Goal: Task Accomplishment & Management: Manage account settings

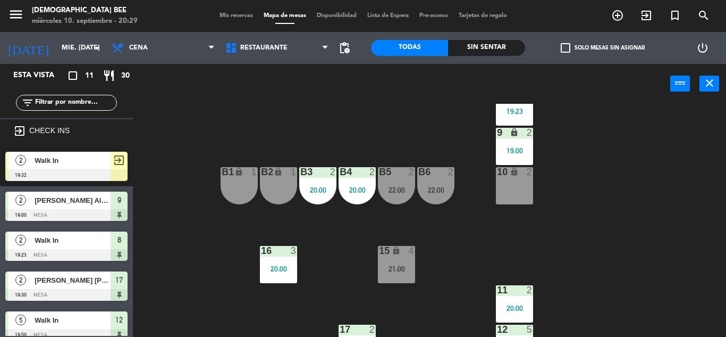
scroll to position [138, 0]
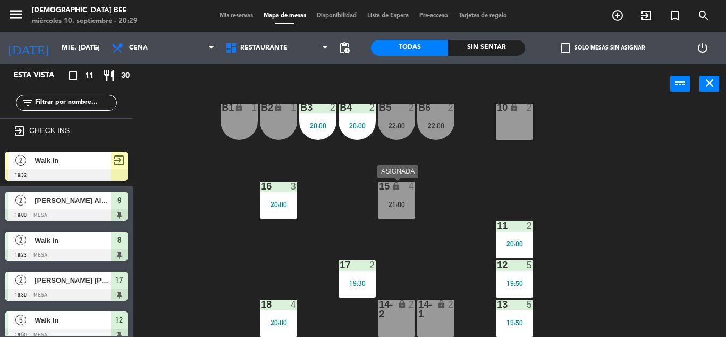
click at [400, 193] on div "15 lock 4 21:00" at bounding box center [396, 199] width 37 height 37
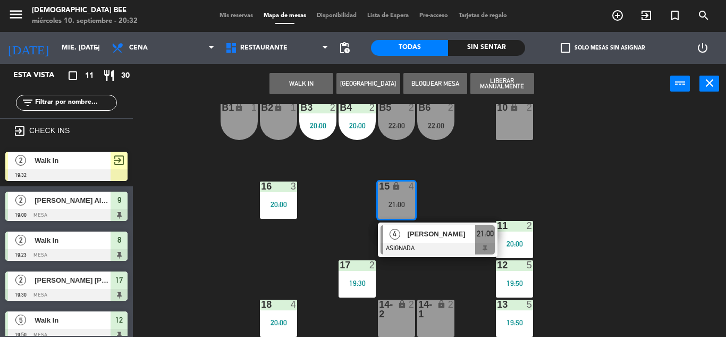
click at [639, 206] on div "7 lock 2 8 lock 2 19:23 9 lock 2 19:00 B1 lock 1 B2 lock 1 B3 2 20:00 B4 2 20:0…" at bounding box center [433, 220] width 586 height 233
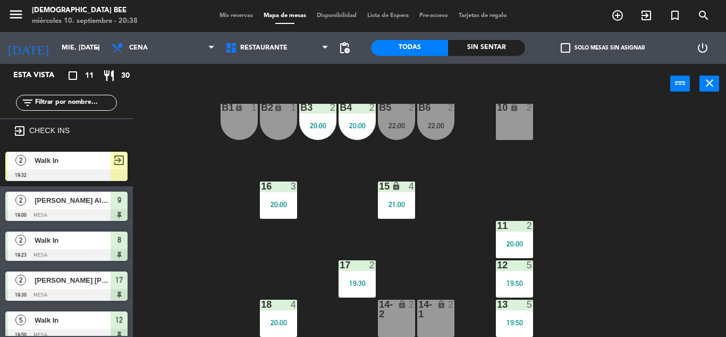
click at [683, 241] on div "7 lock 2 8 lock 2 19:23 9 lock 2 19:00 B1 lock 1 B2 lock 1 B3 2 20:00 B4 2 20:0…" at bounding box center [433, 220] width 586 height 233
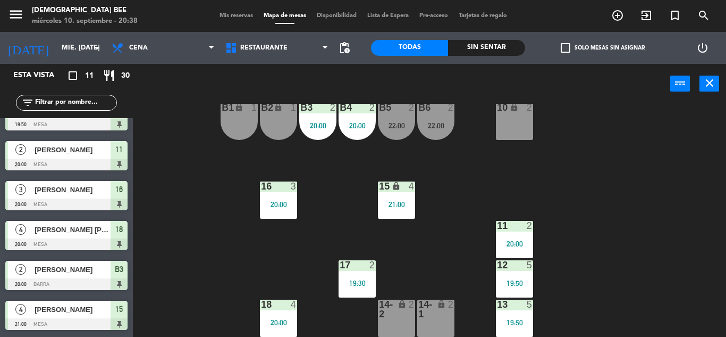
scroll to position [249, 0]
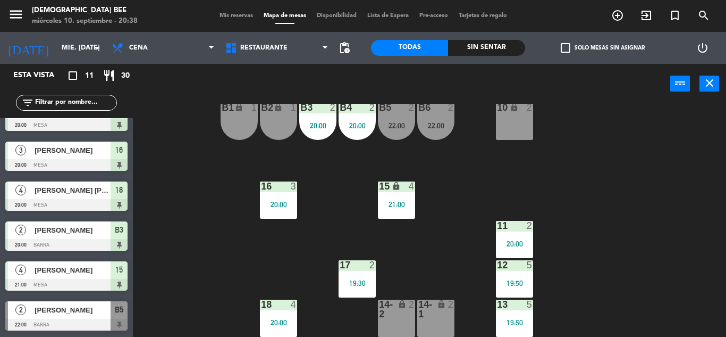
click at [107, 308] on span "[PERSON_NAME]" at bounding box center [73, 309] width 76 height 11
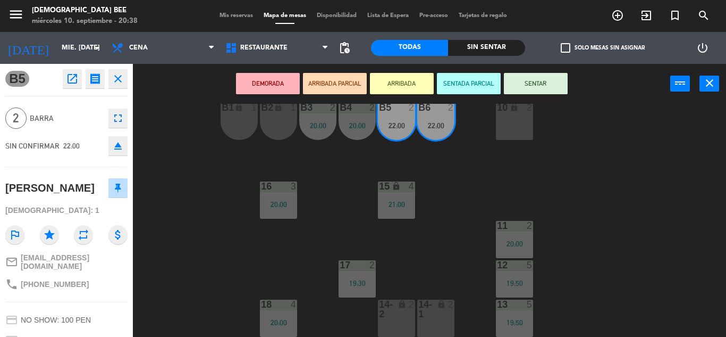
click at [223, 209] on div "7 lock 2 8 lock 2 19:23 9 lock 2 19:00 B1 lock 1 B2 lock 1 B3 2 20:00 B4 2 20:0…" at bounding box center [433, 220] width 586 height 233
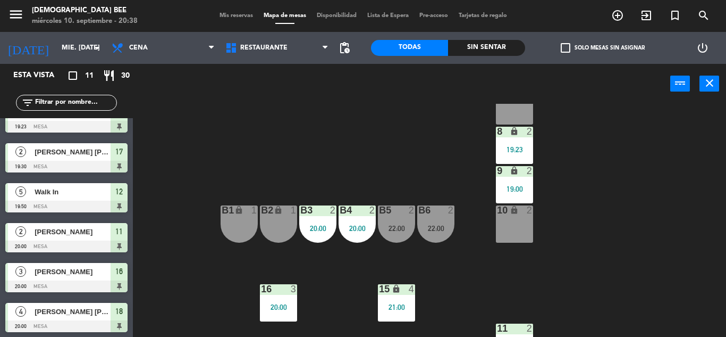
scroll to position [53, 0]
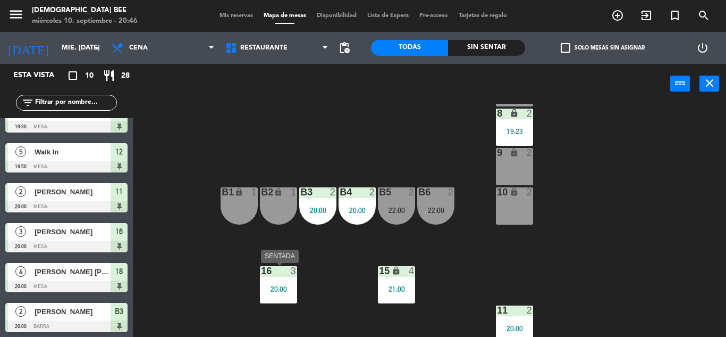
click at [283, 280] on div "16 3 20:00" at bounding box center [278, 284] width 37 height 37
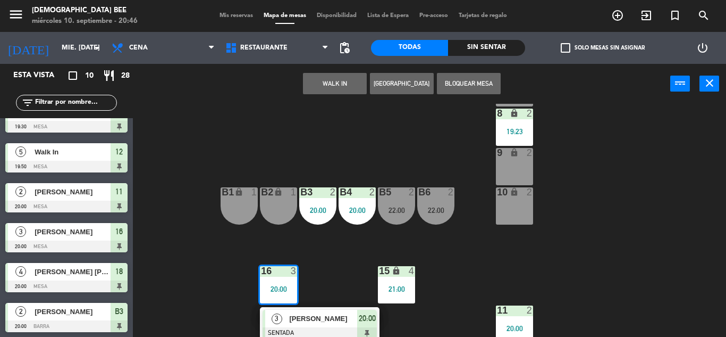
click at [528, 246] on div "7 lock 2 8 lock 2 19:23 9 lock 2 B1 lock 1 B2 lock 1 B3 2 20:00 B4 2 20:00 B5 2…" at bounding box center [433, 220] width 586 height 233
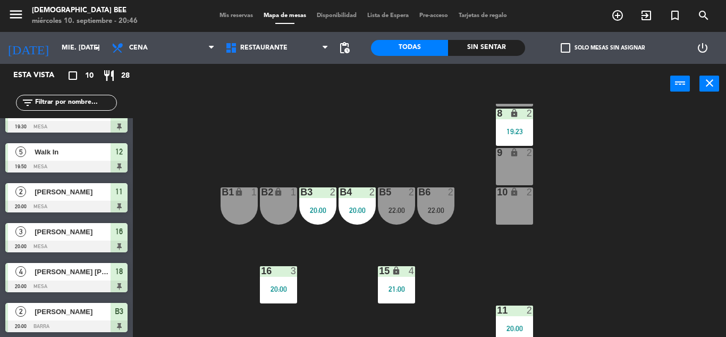
click at [418, 211] on div "22:00" at bounding box center [435, 209] width 37 height 7
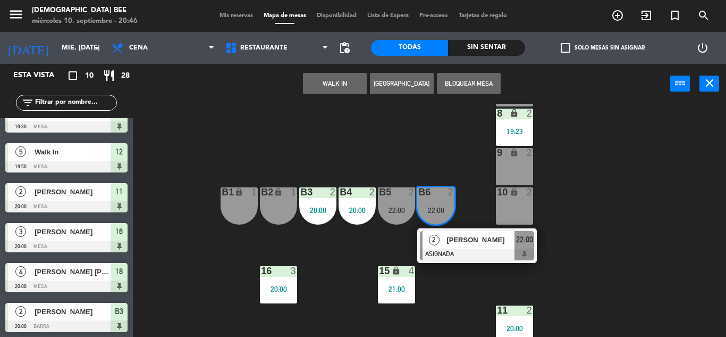
click at [580, 174] on div "7 lock 2 8 lock 2 19:23 9 lock 2 B1 lock 1 B2 lock 1 B3 2 20:00 B4 2 20:00 B5 2…" at bounding box center [433, 220] width 586 height 233
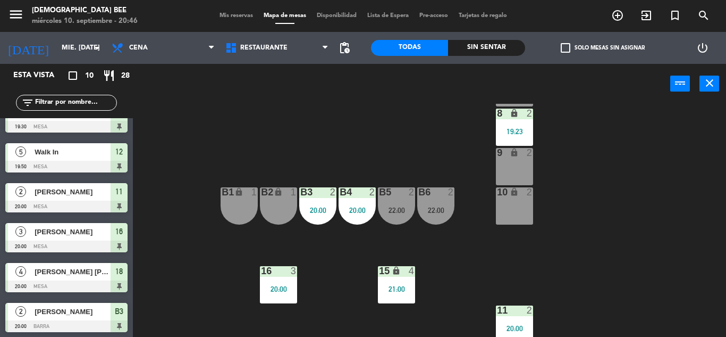
click at [397, 291] on div "21:00" at bounding box center [396, 288] width 37 height 7
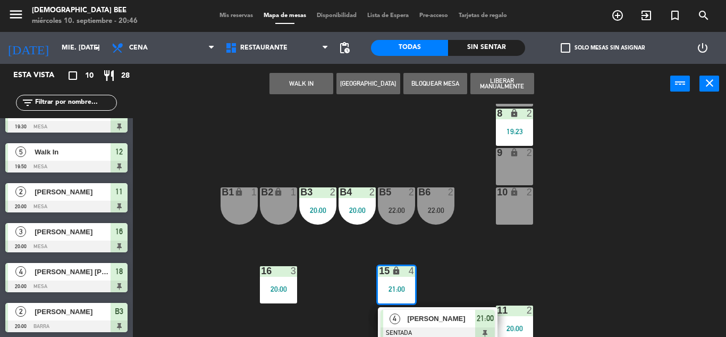
click at [482, 270] on div "7 lock 2 8 lock 2 19:23 9 lock 2 B1 lock 1 B2 lock 1 B3 2 20:00 B4 2 20:00 B5 2…" at bounding box center [433, 220] width 586 height 233
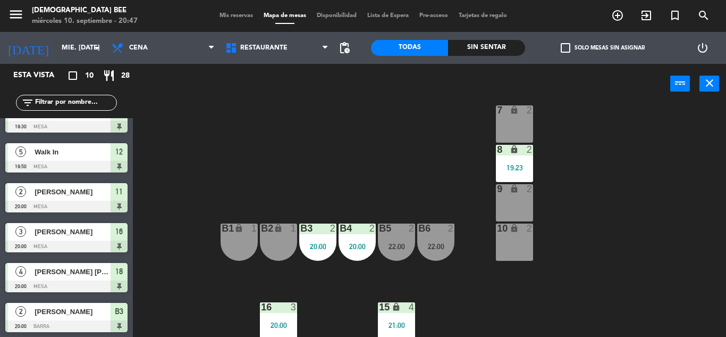
scroll to position [0, 0]
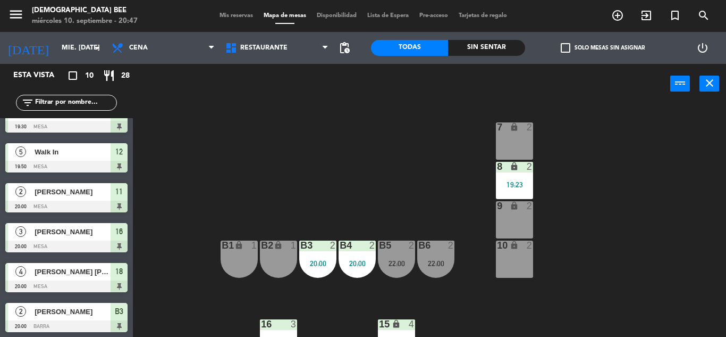
click at [512, 185] on div "19:23" at bounding box center [514, 184] width 37 height 7
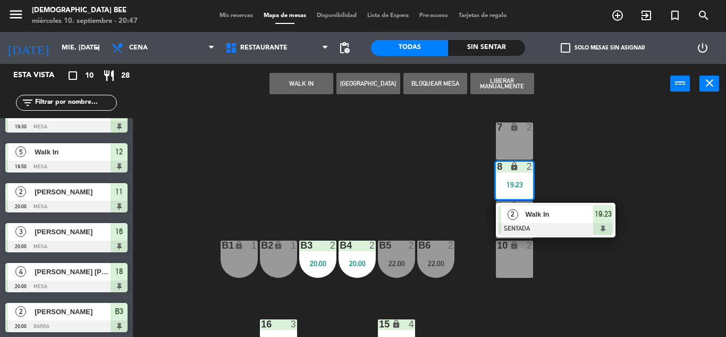
click at [607, 156] on div "7 lock 2 8 lock 2 19:23 2 Walk In SENTADA 19:23 9 lock 2 B1 lock 1 B2 lock 1 B3…" at bounding box center [433, 220] width 586 height 233
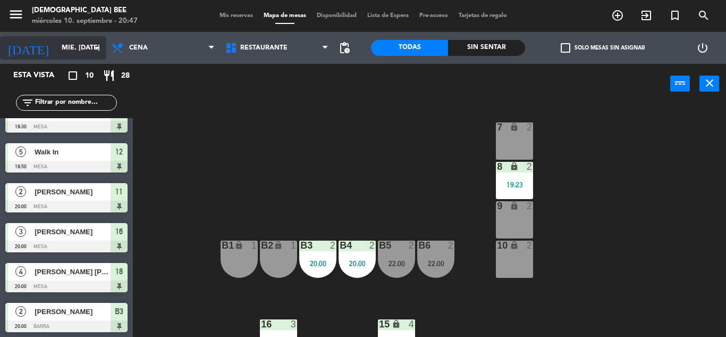
click at [76, 38] on div "[DATE] mié. [DATE] arrow_drop_down" at bounding box center [53, 47] width 106 height 23
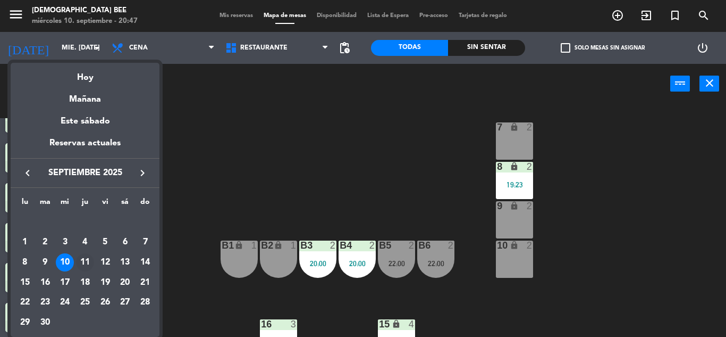
click at [80, 260] on div "11" at bounding box center [85, 262] width 18 height 18
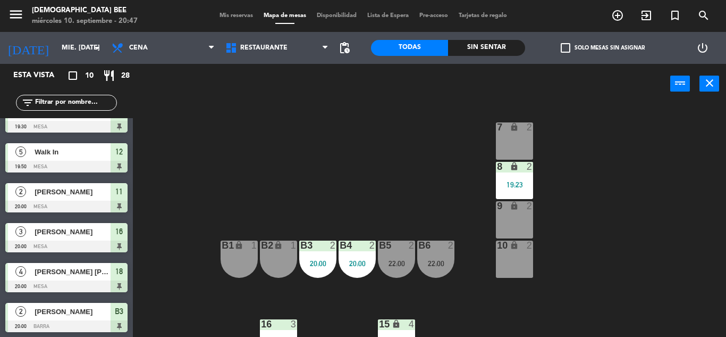
type input "[DEMOGRAPHIC_DATA] [DATE]"
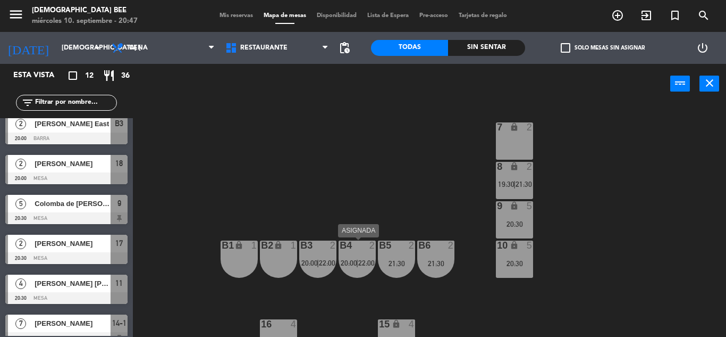
click at [360, 261] on span "22:00" at bounding box center [366, 262] width 16 height 9
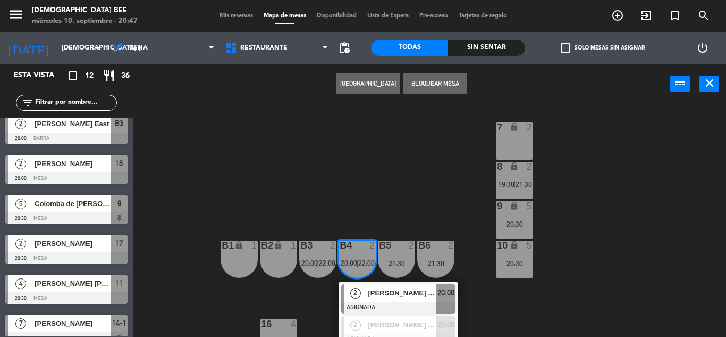
click at [406, 180] on div "7 lock 2 8 lock 2 19:30 | 21:30 9 lock 5 20:30 B1 lock 1 B2 lock 1 B3 2 20:00 |…" at bounding box center [433, 220] width 586 height 233
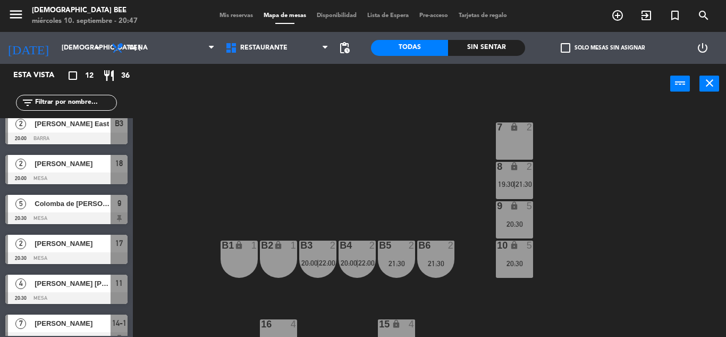
click at [400, 245] on div at bounding box center [397, 245] width 18 height 10
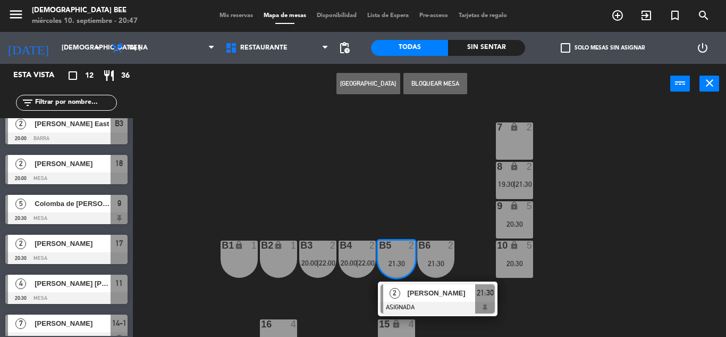
click at [414, 194] on div "7 lock 2 8 lock 2 19:30 | 21:30 9 lock 5 20:30 B1 lock 1 B2 lock 1 B3 2 20:00 |…" at bounding box center [433, 220] width 586 height 233
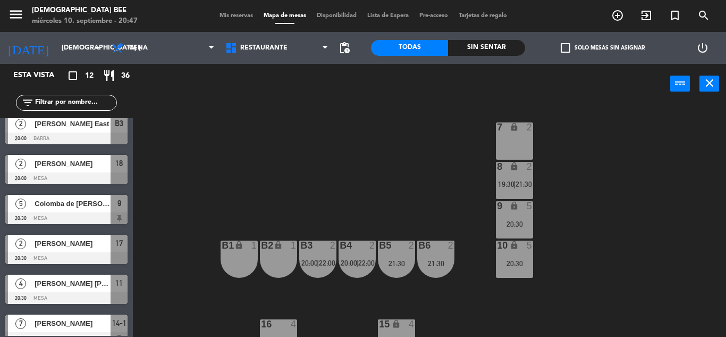
click at [246, 15] on span "Mis reservas" at bounding box center [236, 16] width 44 height 6
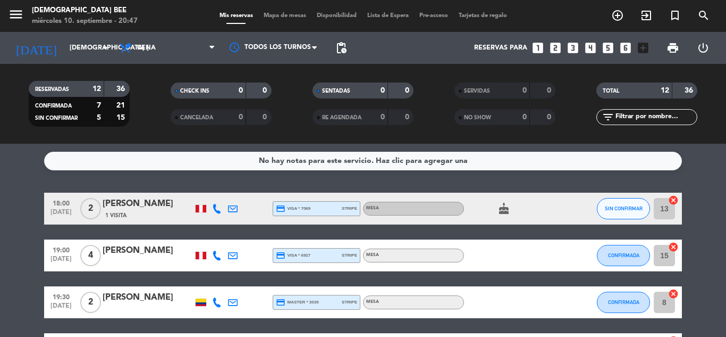
click at [271, 15] on span "Mapa de mesas" at bounding box center [284, 16] width 53 height 6
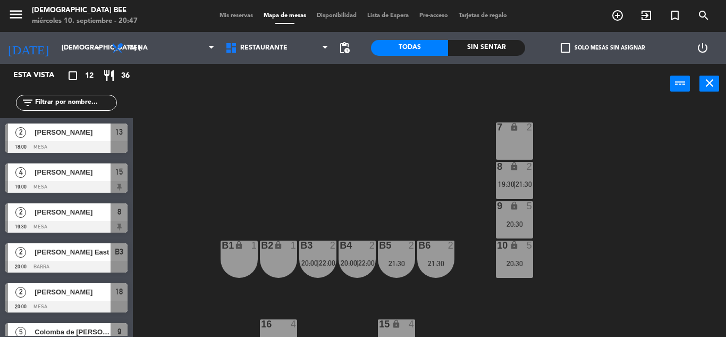
click at [80, 145] on div at bounding box center [66, 147] width 122 height 12
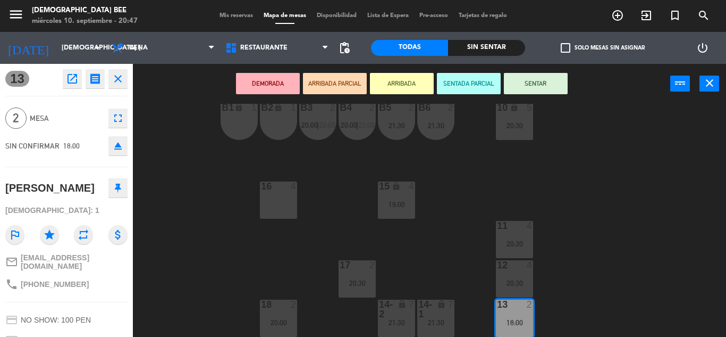
scroll to position [85, 0]
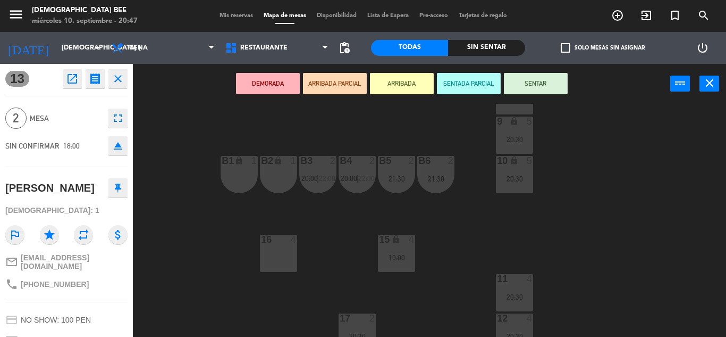
click at [270, 186] on div "B2 lock 1" at bounding box center [278, 174] width 37 height 37
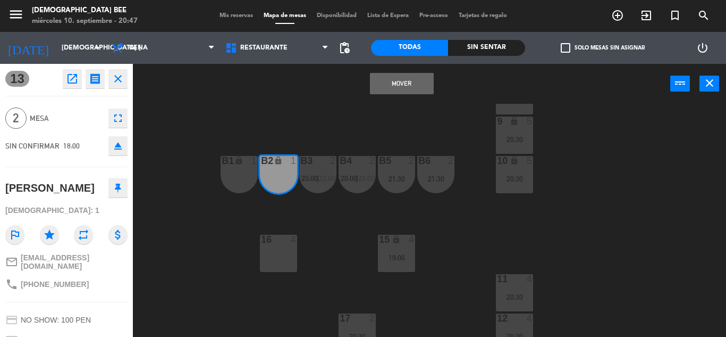
click at [240, 180] on div "B1 lock 1" at bounding box center [239, 174] width 37 height 37
drag, startPoint x: 411, startPoint y: 84, endPoint x: 416, endPoint y: 82, distance: 5.6
click at [414, 83] on button "Mover y Unir" at bounding box center [402, 83] width 64 height 21
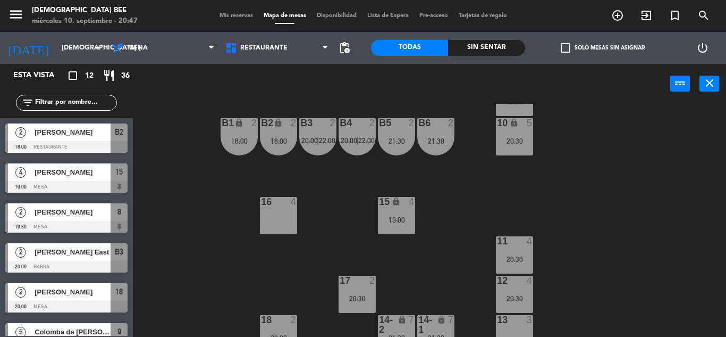
scroll to position [138, 0]
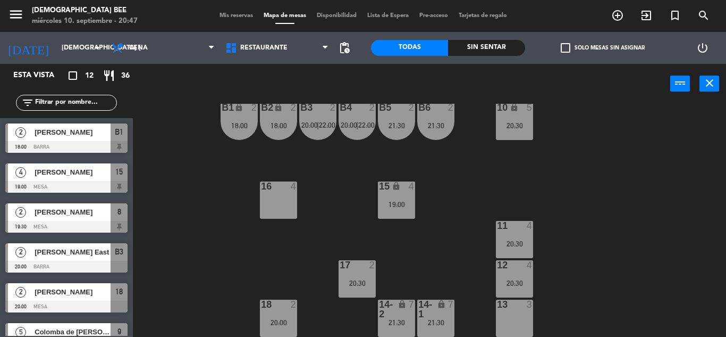
click at [515, 258] on div "7 lock 2 8 lock 2 19:30 | 21:30 9 lock 5 20:30 B1 lock 2 18:00 B2 lock 2 18:00 …" at bounding box center [433, 220] width 586 height 233
click at [515, 245] on div "20:30" at bounding box center [514, 243] width 37 height 7
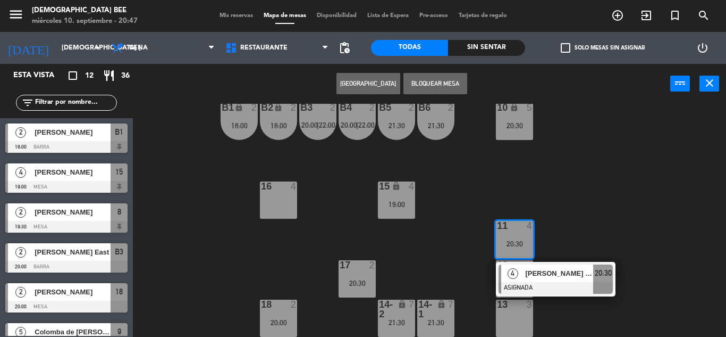
click at [581, 195] on div "7 lock 2 8 lock 2 19:30 | 21:30 9 lock 5 20:30 B1 lock 2 18:00 B2 lock 2 18:00 …" at bounding box center [433, 220] width 586 height 233
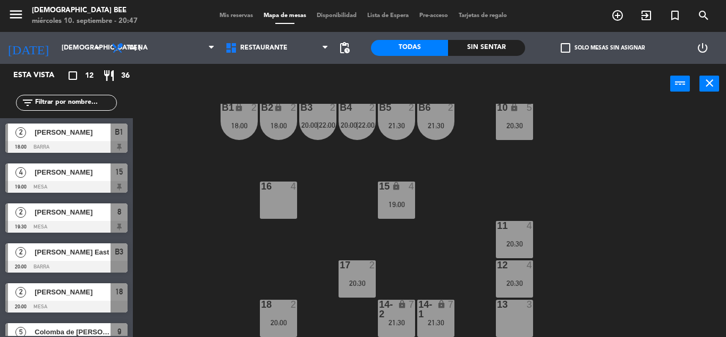
click at [429, 325] on div "21:30" at bounding box center [435, 322] width 37 height 7
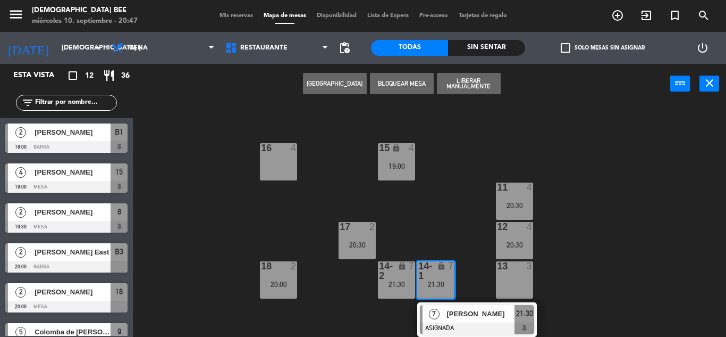
click at [625, 207] on div "7 lock 2 8 lock 2 19:30 | 21:30 9 lock 5 20:30 B1 lock 2 18:00 B2 lock 2 18:00 …" at bounding box center [433, 220] width 586 height 233
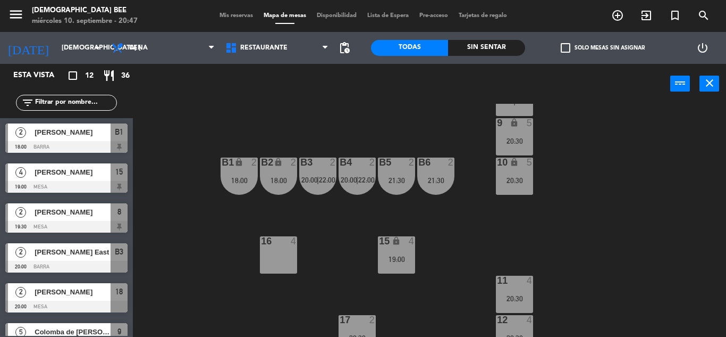
scroll to position [0, 0]
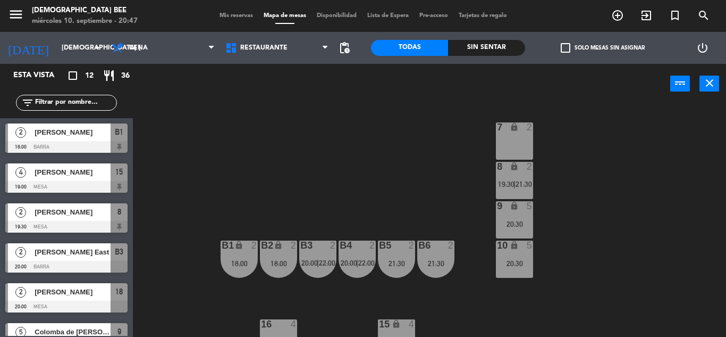
click at [528, 216] on div "9 lock 5 20:30" at bounding box center [514, 219] width 37 height 37
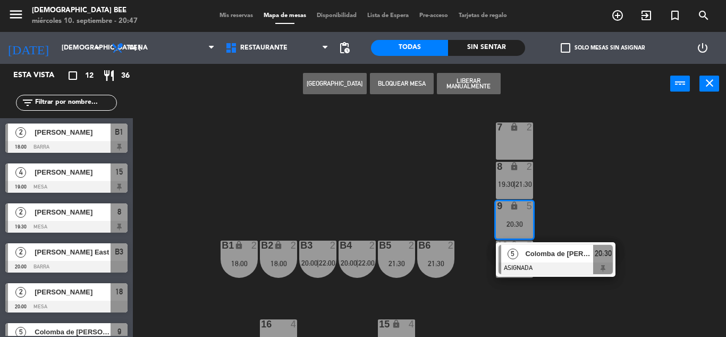
click at [526, 296] on div "7 lock 2 8 lock 2 19:30 | 21:30 9 lock 5 20:30 5 [GEOGRAPHIC_DATA][PERSON_NAME]…" at bounding box center [433, 220] width 586 height 233
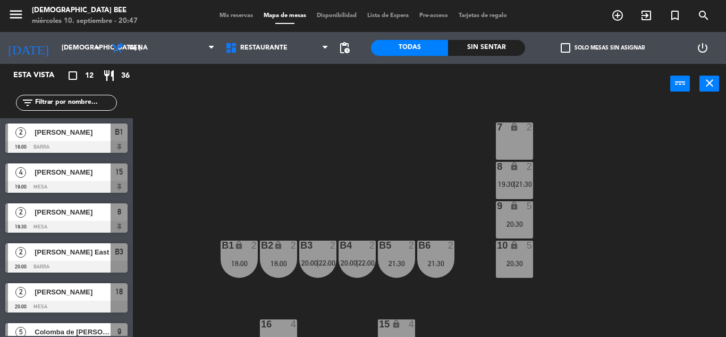
click at [503, 182] on span "19:30" at bounding box center [506, 184] width 16 height 9
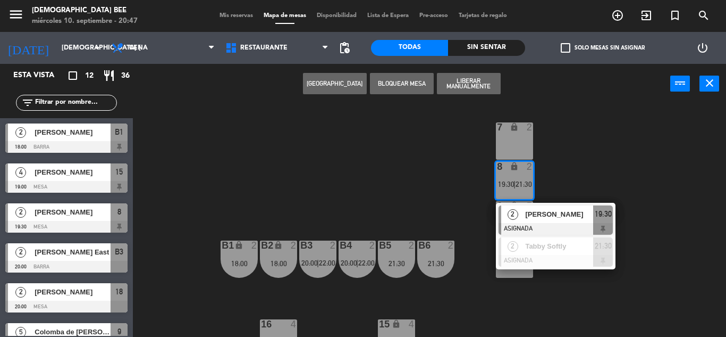
click at [583, 143] on div "7 lock 2 8 lock 2 19:30 | 21:30 2 [PERSON_NAME] ASIGNADA 19:30 2 Tabby Softly A…" at bounding box center [433, 220] width 586 height 233
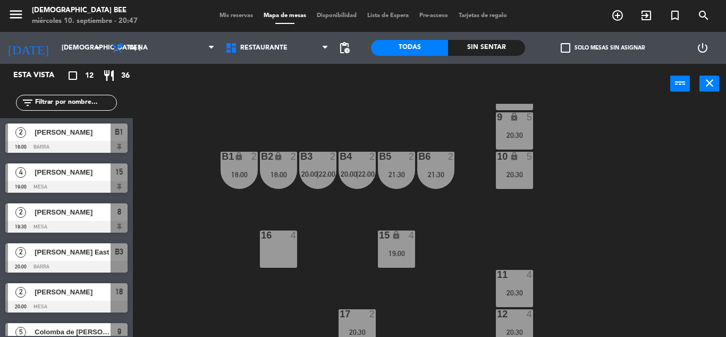
scroll to position [138, 0]
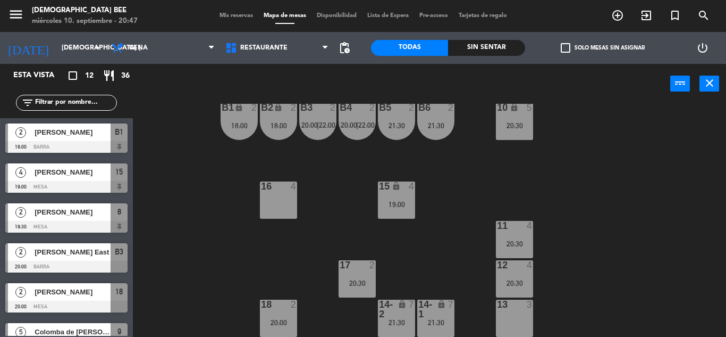
click at [520, 272] on div "12 4 20:30" at bounding box center [514, 278] width 37 height 37
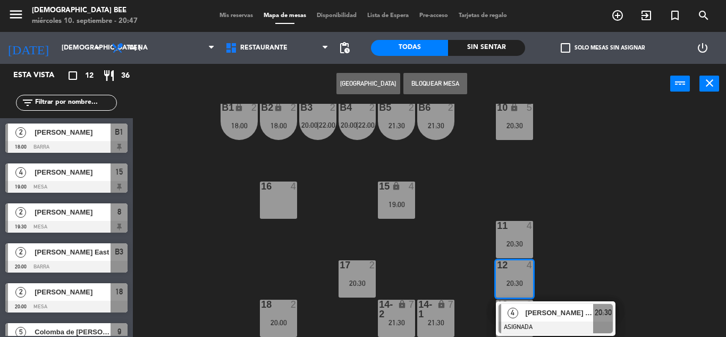
click at [586, 219] on div "7 lock 2 8 lock 2 19:30 | 21:30 9 lock 5 20:30 B1 lock 2 18:00 B2 lock 2 18:00 …" at bounding box center [433, 220] width 586 height 233
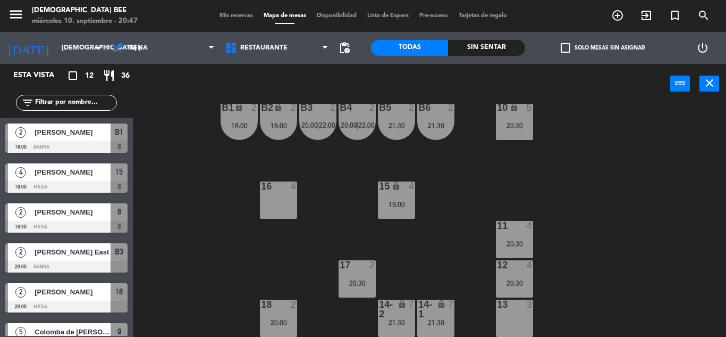
click at [343, 283] on div "20:30" at bounding box center [357, 282] width 37 height 7
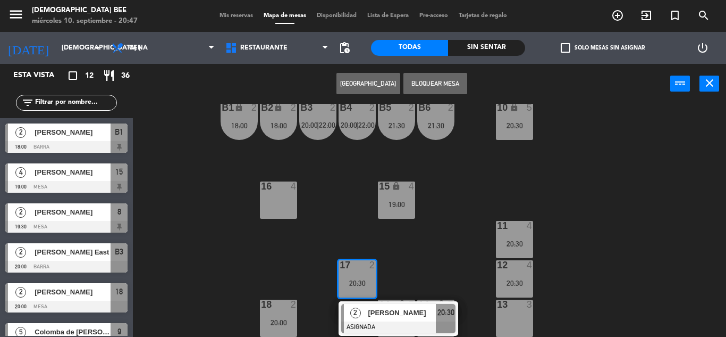
click at [417, 261] on div "7 lock 2 8 lock 2 19:30 | 21:30 9 lock 5 20:30 B1 lock 2 18:00 B2 lock 2 18:00 …" at bounding box center [433, 220] width 586 height 233
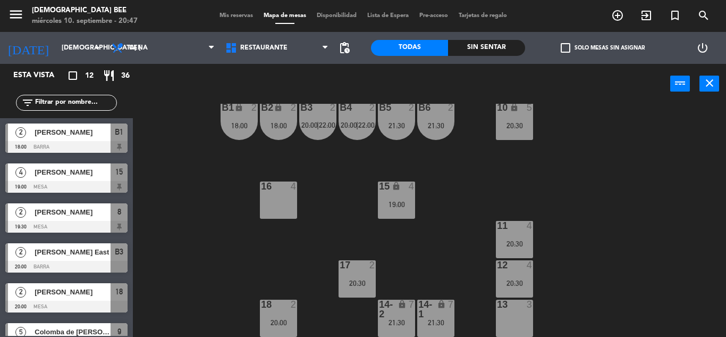
click at [515, 263] on div at bounding box center [515, 265] width 18 height 10
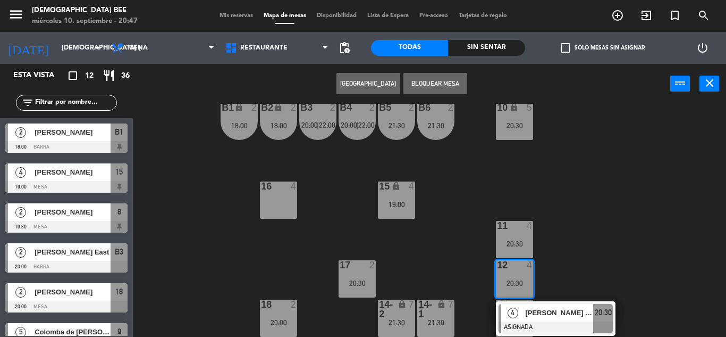
click at [520, 324] on div at bounding box center [556, 327] width 114 height 12
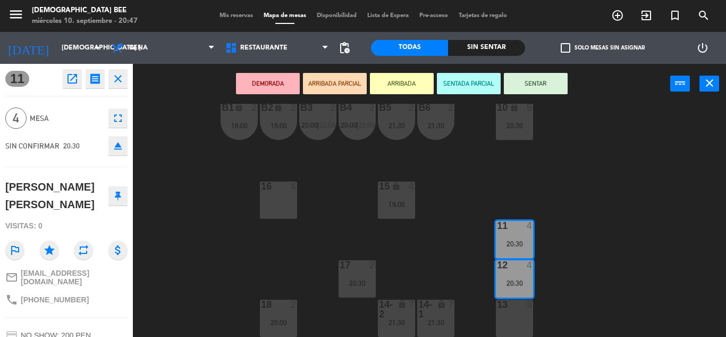
click at [269, 208] on div "16 4" at bounding box center [278, 199] width 37 height 37
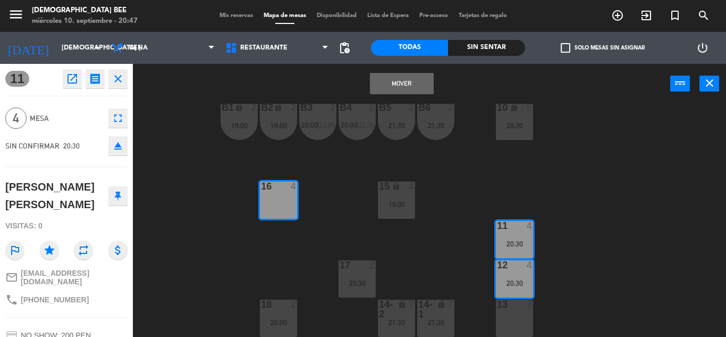
click at [430, 76] on button "Mover" at bounding box center [402, 83] width 64 height 21
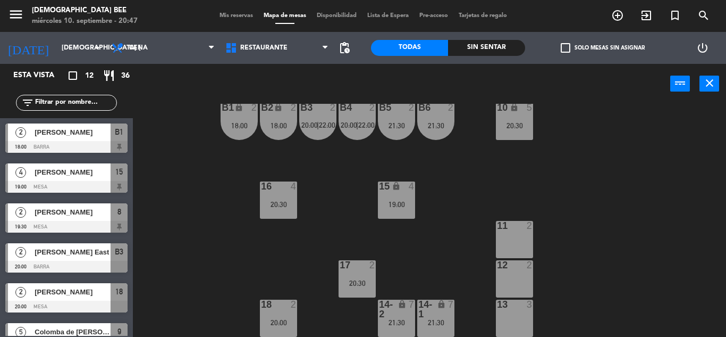
scroll to position [0, 0]
click at [345, 217] on div "7 lock 2 8 lock 2 19:30 | 21:30 9 lock 5 20:30 B1 lock 2 18:00 B2 lock 2 18:00 …" at bounding box center [433, 220] width 586 height 233
click at [295, 204] on div "20:30" at bounding box center [278, 203] width 37 height 7
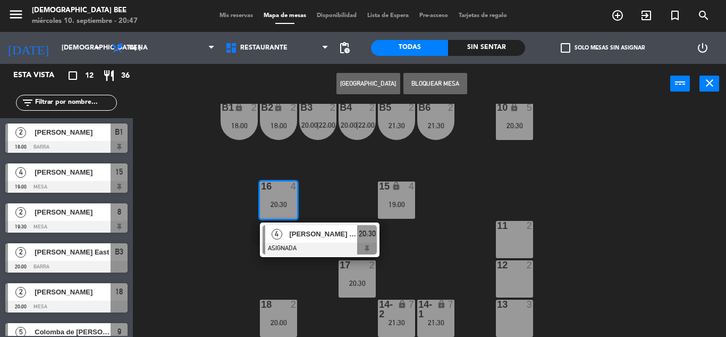
click at [332, 190] on div "7 lock 2 8 lock 2 19:30 | 21:30 9 lock 5 20:30 B1 lock 2 18:00 B2 lock 2 18:00 …" at bounding box center [433, 220] width 586 height 233
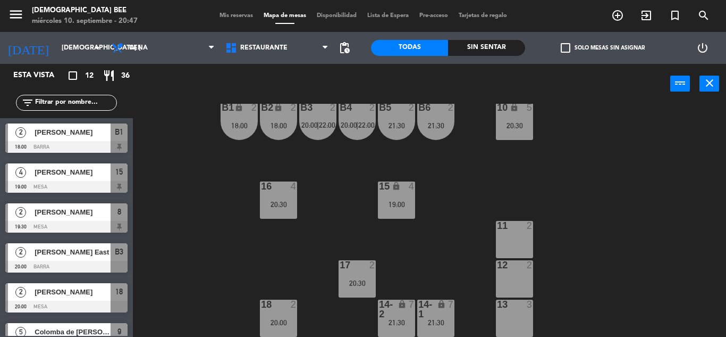
click at [401, 190] on div "lock" at bounding box center [397, 186] width 18 height 10
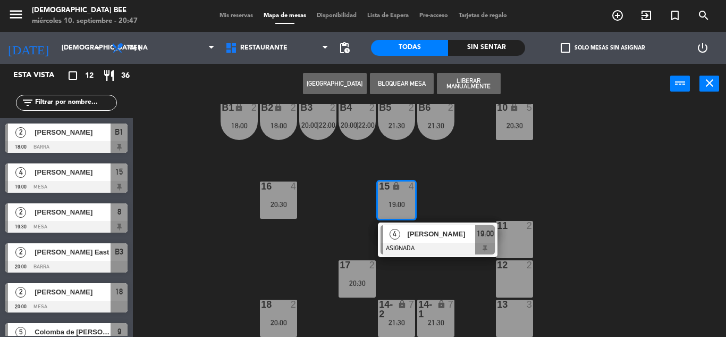
click at [483, 181] on div "7 lock 2 8 lock 2 19:30 | 21:30 9 lock 5 20:30 B1 lock 2 18:00 B2 lock 2 18:00 …" at bounding box center [433, 220] width 586 height 233
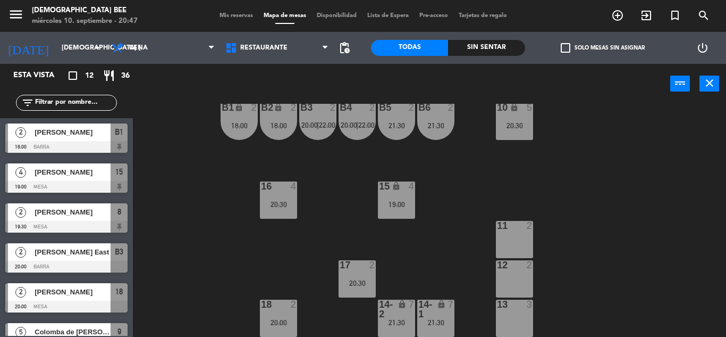
click at [340, 291] on div "17 2 20:30" at bounding box center [357, 278] width 37 height 37
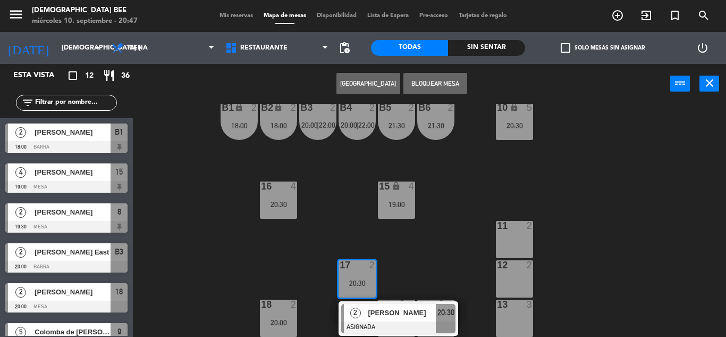
click at [309, 252] on div "7 lock 2 8 lock 2 19:30 | 21:30 9 lock 5 20:30 B1 lock 2 18:00 B2 lock 2 18:00 …" at bounding box center [433, 220] width 586 height 233
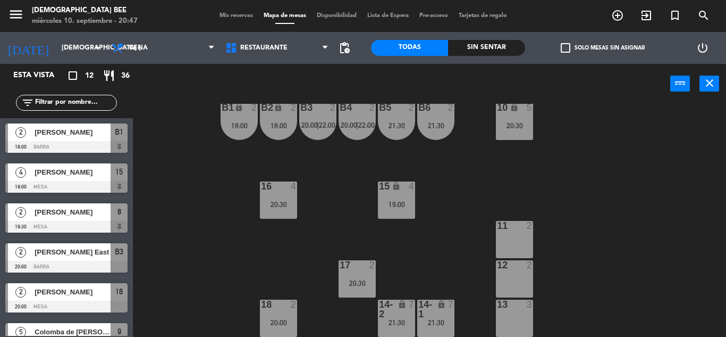
click at [277, 328] on div "18 2 20:00" at bounding box center [278, 317] width 37 height 37
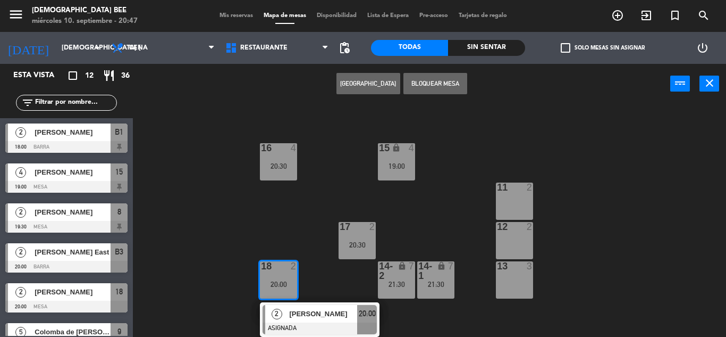
click at [241, 236] on div "7 lock 2 8 lock 2 19:30 | 21:30 9 lock 5 20:30 B1 lock 2 18:00 B2 lock 2 18:00 …" at bounding box center [433, 220] width 586 height 233
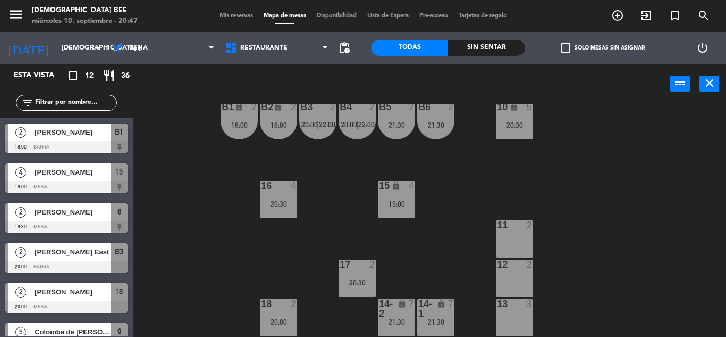
scroll to position [138, 0]
click at [91, 63] on div "[DATE] [DEMOGRAPHIC_DATA] [DATE] arrow_drop_down" at bounding box center [53, 48] width 106 height 32
click at [79, 45] on input "[DEMOGRAPHIC_DATA] [DATE]" at bounding box center [101, 48] width 90 height 18
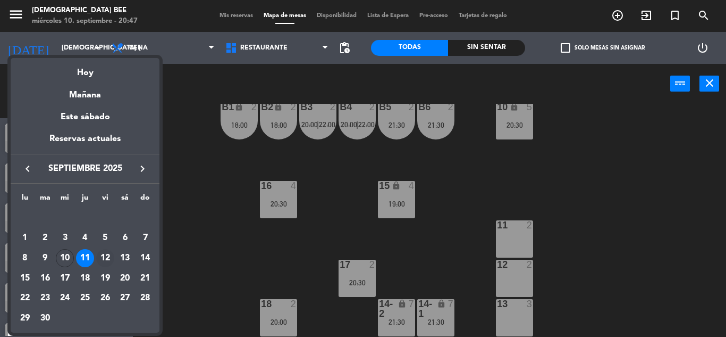
click at [107, 257] on div "12" at bounding box center [105, 258] width 18 height 18
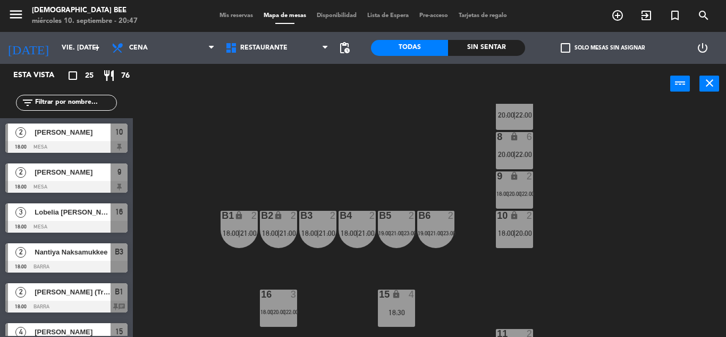
scroll to position [138, 0]
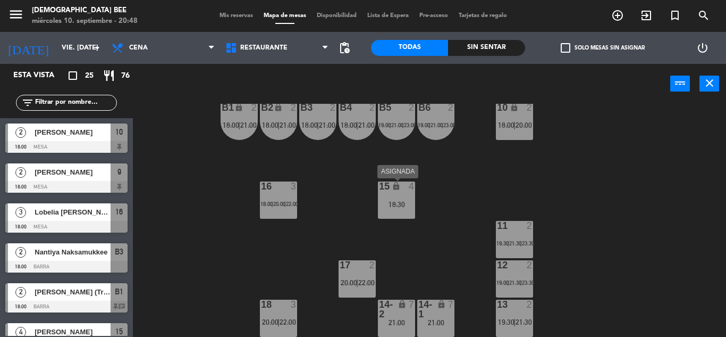
click at [386, 201] on div "18:30" at bounding box center [396, 203] width 37 height 7
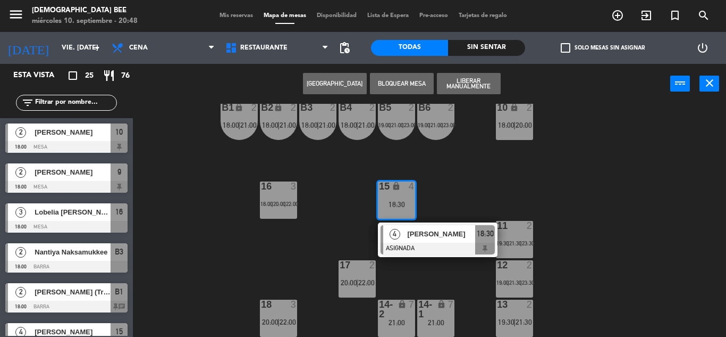
click at [336, 242] on div "7 lock 6 20:00 | 22:00 8 lock 6 20:00 | 22:00 9 lock 2 18:00 | 20:00 | 22:00 B1…" at bounding box center [433, 220] width 586 height 233
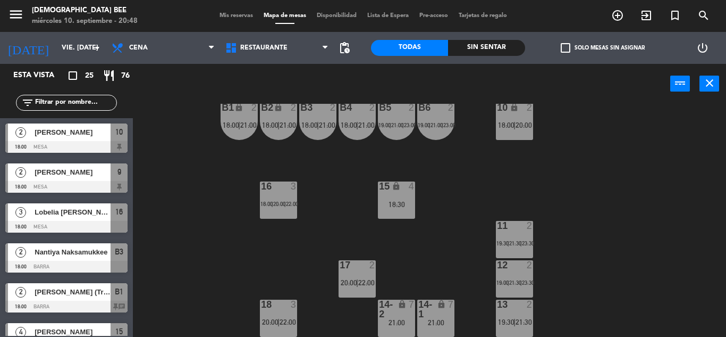
click at [265, 202] on span "18:00" at bounding box center [267, 203] width 12 height 6
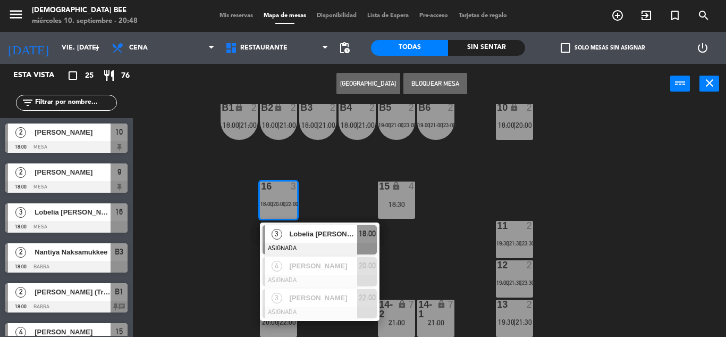
click at [236, 294] on div "7 lock 6 20:00 | 22:00 8 lock 6 20:00 | 22:00 9 lock 2 18:00 | 20:00 | 22:00 B1…" at bounding box center [433, 220] width 586 height 233
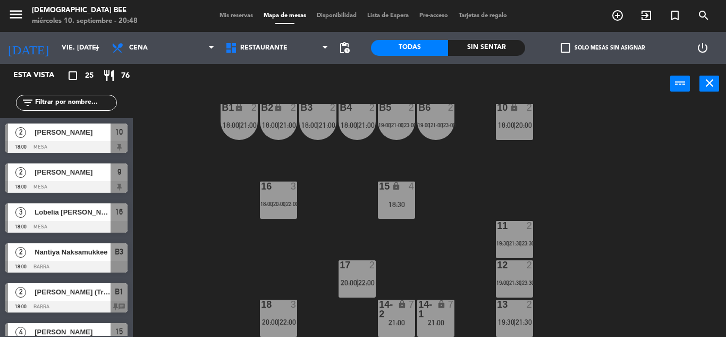
click at [344, 285] on span "20:00" at bounding box center [349, 282] width 16 height 9
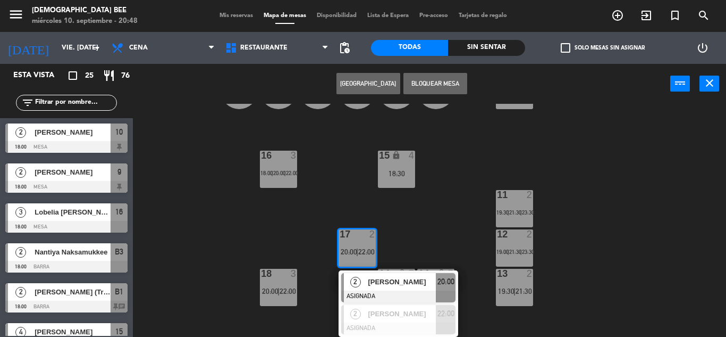
click at [548, 265] on div "7 lock 6 20:00 | 22:00 8 lock 6 20:00 | 22:00 9 lock 2 18:00 | 20:00 | 22:00 B1…" at bounding box center [433, 220] width 586 height 233
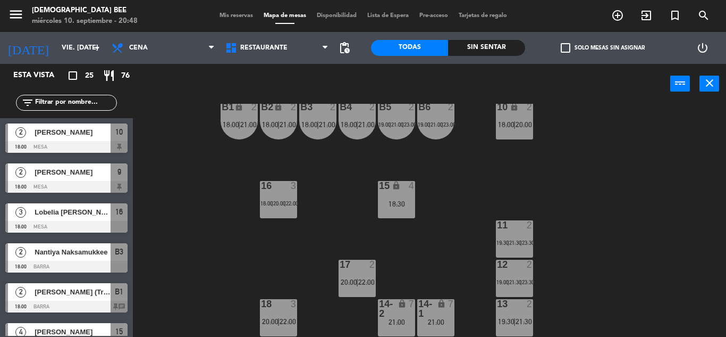
click at [526, 229] on div "2" at bounding box center [533, 225] width 18 height 10
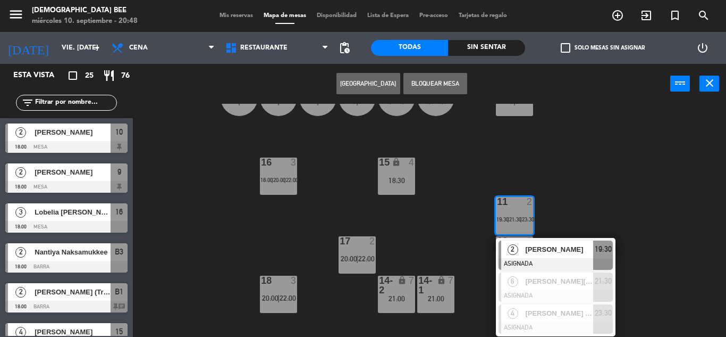
click at [551, 168] on div "7 lock 6 20:00 | 22:00 8 lock 6 20:00 | 22:00 9 lock 2 18:00 | 20:00 | 22:00 B1…" at bounding box center [433, 220] width 586 height 233
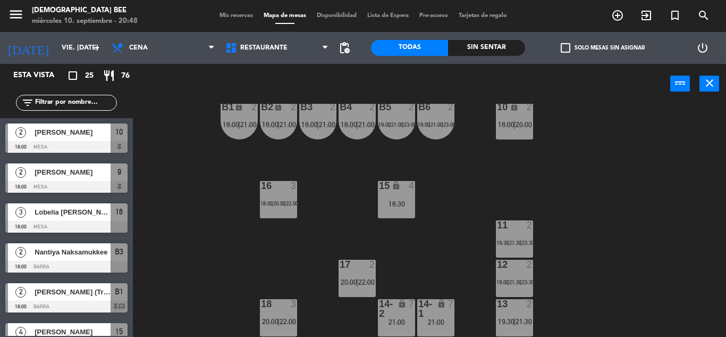
click at [437, 319] on div "21:00" at bounding box center [435, 321] width 37 height 8
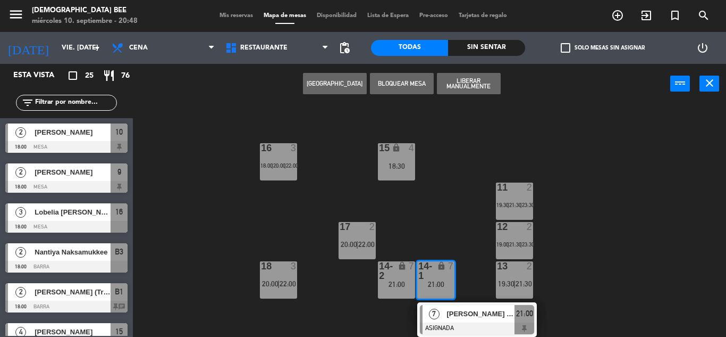
click at [685, 212] on div "7 lock 6 20:00 | 22:00 8 lock 6 20:00 | 22:00 9 lock 2 18:00 | 20:00 | 22:00 B1…" at bounding box center [433, 220] width 586 height 233
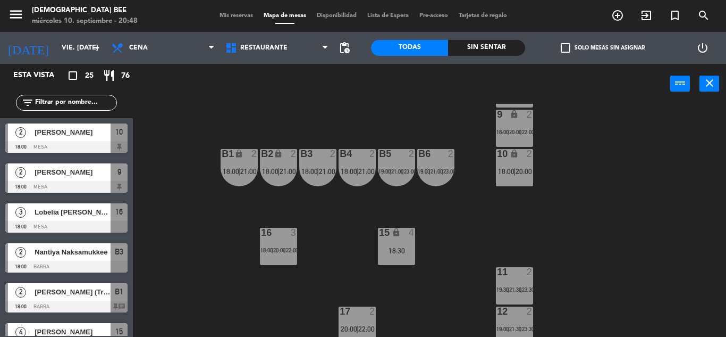
scroll to position [0, 0]
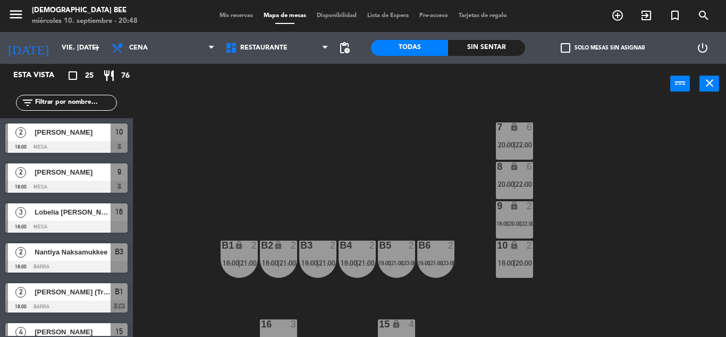
click at [513, 247] on icon "lock" at bounding box center [514, 244] width 9 height 9
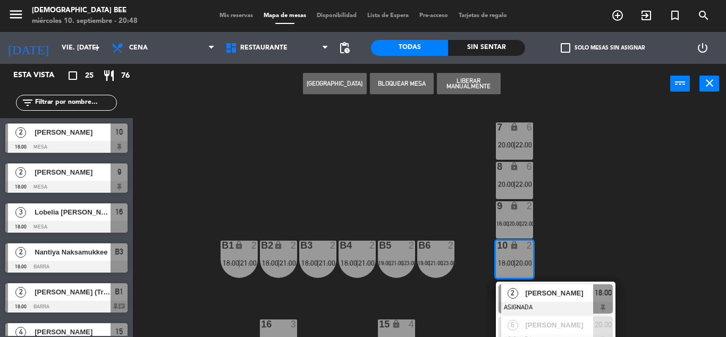
click at [592, 221] on div "7 lock 6 20:00 | 22:00 8 lock 6 20:00 | 22:00 9 lock 2 18:00 | 20:00 | 22:00 B1…" at bounding box center [433, 220] width 586 height 233
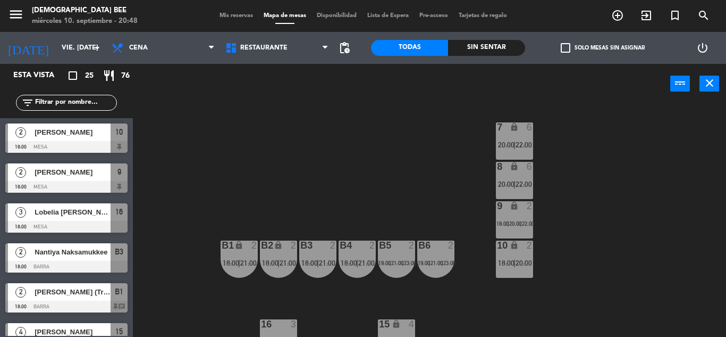
click at [521, 181] on span "22:00" at bounding box center [524, 184] width 16 height 9
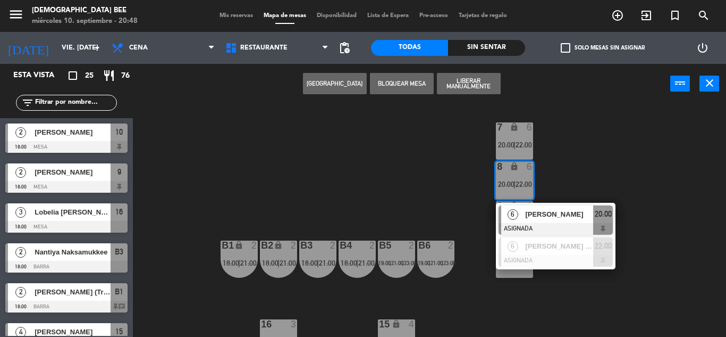
click at [418, 185] on div "7 lock 6 20:00 | 22:00 8 lock 6 20:00 | 22:00 6 [PERSON_NAME] ASIGNADA 20:00 6 …" at bounding box center [433, 220] width 586 height 233
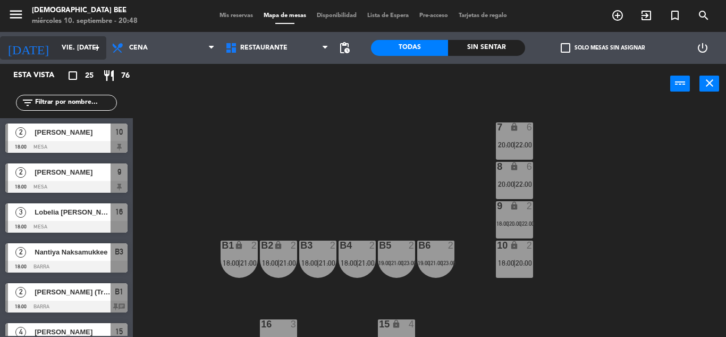
click at [84, 39] on input "vie. [DATE]" at bounding box center [101, 48] width 90 height 18
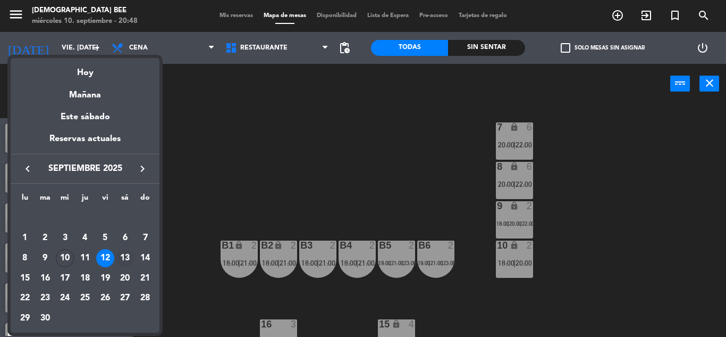
click at [131, 254] on div "13" at bounding box center [125, 258] width 18 height 18
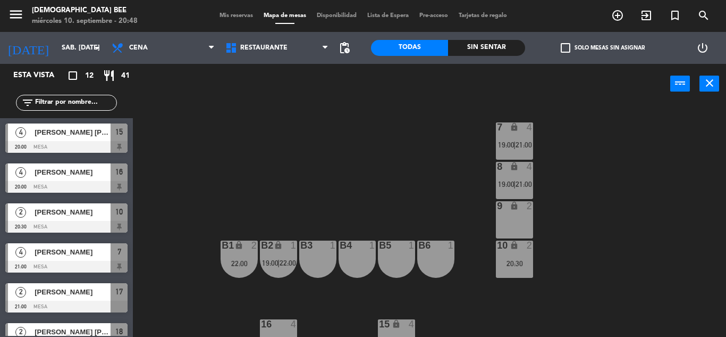
scroll to position [261, 0]
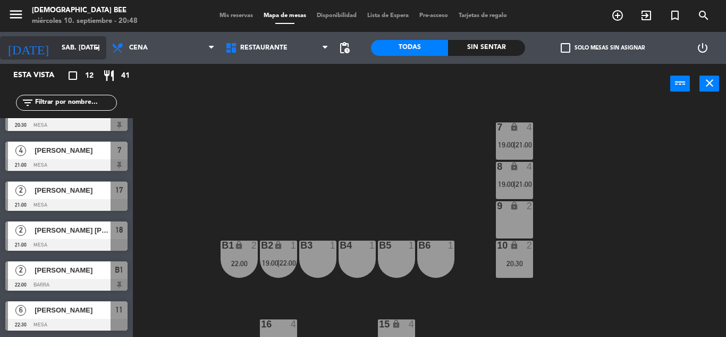
click at [95, 47] on icon "arrow_drop_down" at bounding box center [97, 47] width 13 height 13
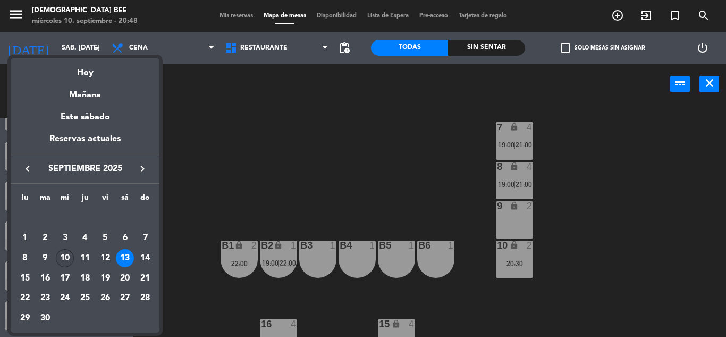
click at [72, 255] on div "10" at bounding box center [65, 258] width 18 height 18
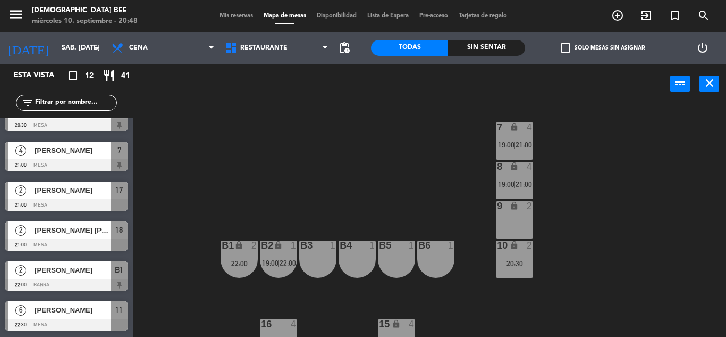
type input "mié. [DATE]"
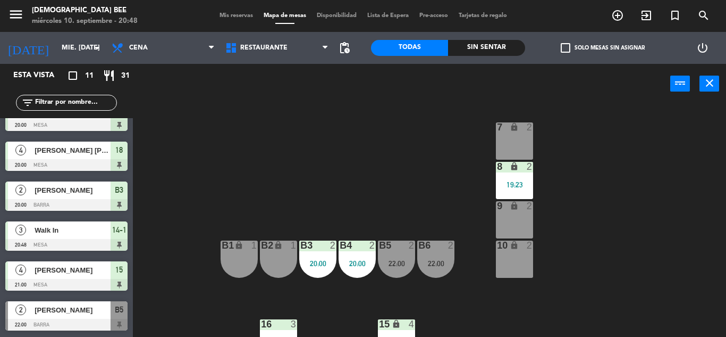
scroll to position [249, 0]
click at [418, 261] on div "22:00" at bounding box center [435, 263] width 37 height 7
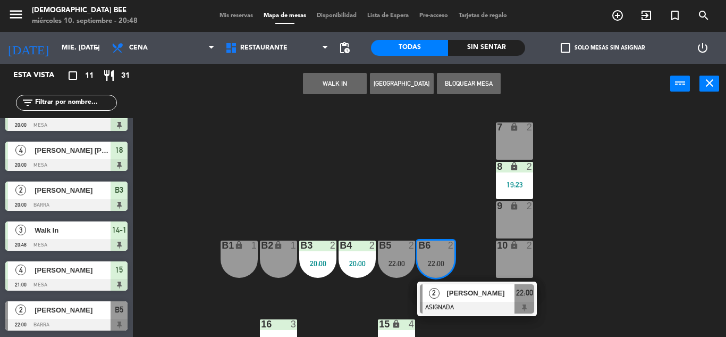
click at [438, 187] on div "7 lock 2 8 lock 2 19:23 9 lock 2 B1 lock 1 B2 lock 1 B3 2 20:00 B4 2 20:00 B5 2…" at bounding box center [433, 220] width 586 height 233
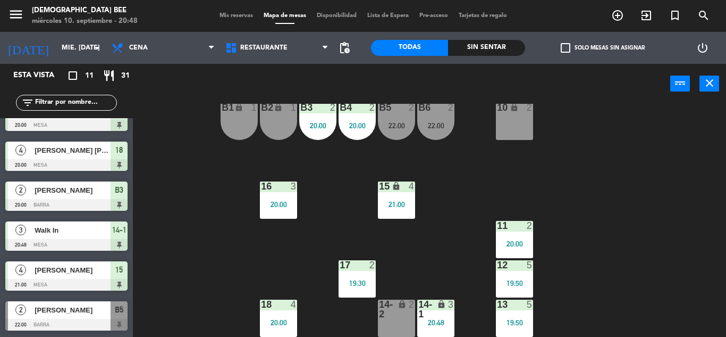
scroll to position [0, 0]
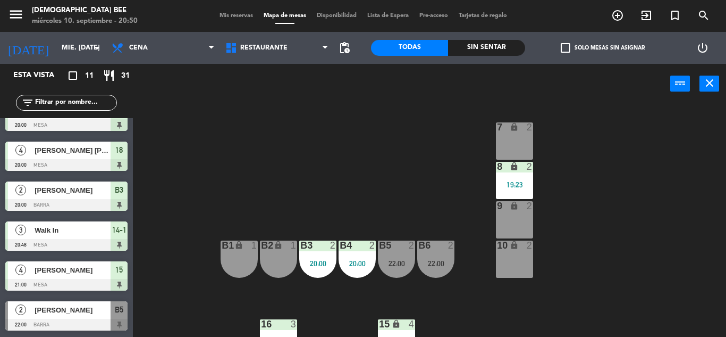
click at [426, 150] on div "7 lock 2 8 lock 2 19:23 9 lock 2 B1 lock 1 B2 lock 1 B3 2 20:00 B4 2 20:00 B5 2…" at bounding box center [433, 220] width 586 height 233
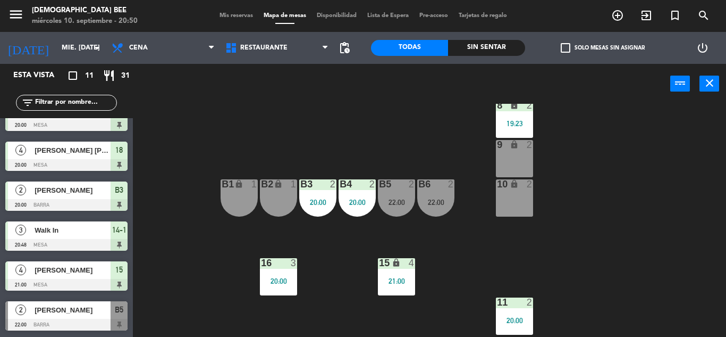
scroll to position [138, 0]
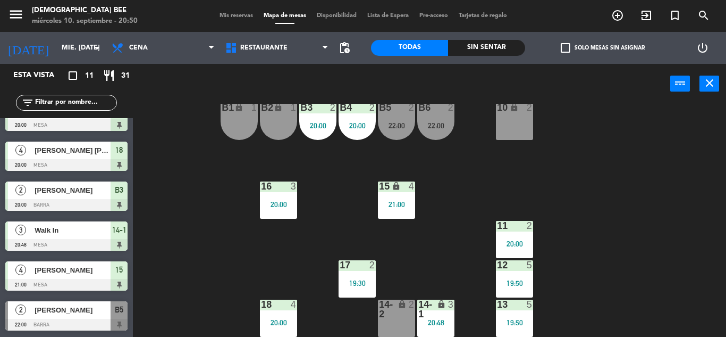
click at [269, 213] on div "16 3 20:00" at bounding box center [278, 199] width 37 height 37
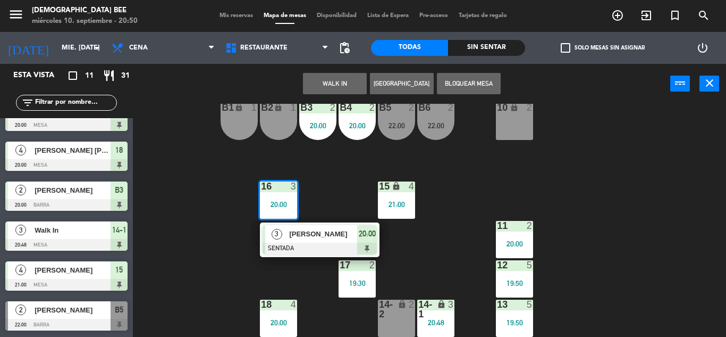
click at [603, 139] on div "7 lock 2 8 lock 2 19:23 9 lock 2 B1 lock 1 B2 lock 1 B3 2 20:00 B4 2 20:00 B5 2…" at bounding box center [433, 220] width 586 height 233
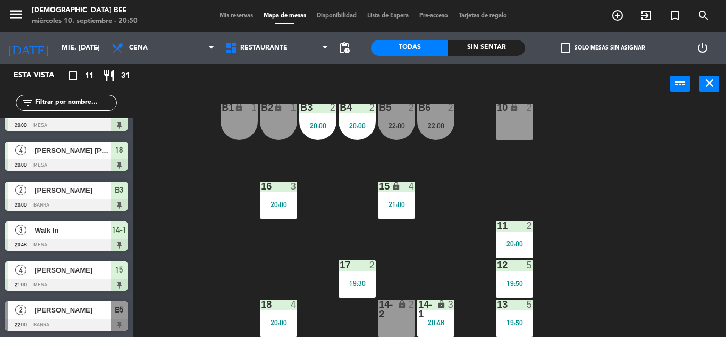
click at [690, 202] on div "7 lock 2 8 lock 2 19:23 9 lock 2 B1 lock 1 B2 lock 1 B3 2 20:00 B4 2 20:00 B5 2…" at bounding box center [433, 220] width 586 height 233
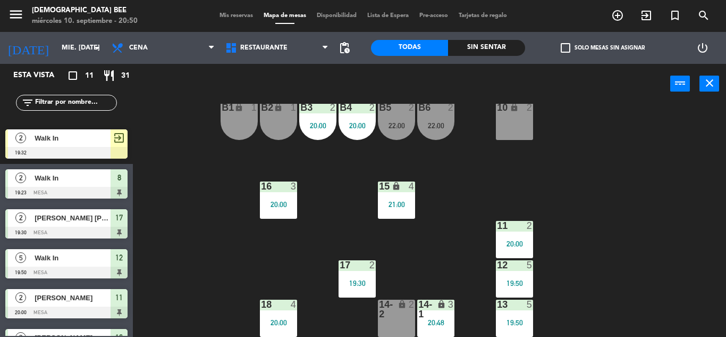
scroll to position [0, 0]
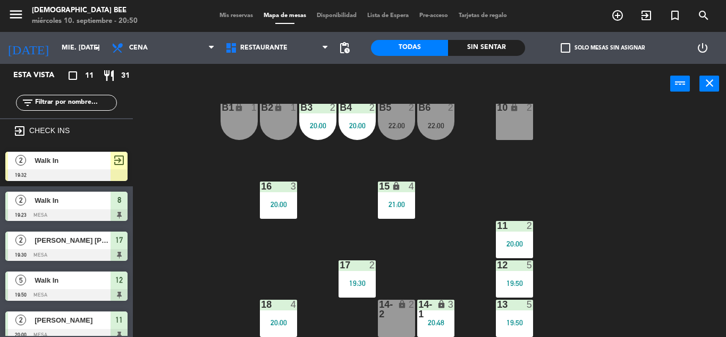
click at [75, 165] on span "Walk In" at bounding box center [73, 160] width 76 height 11
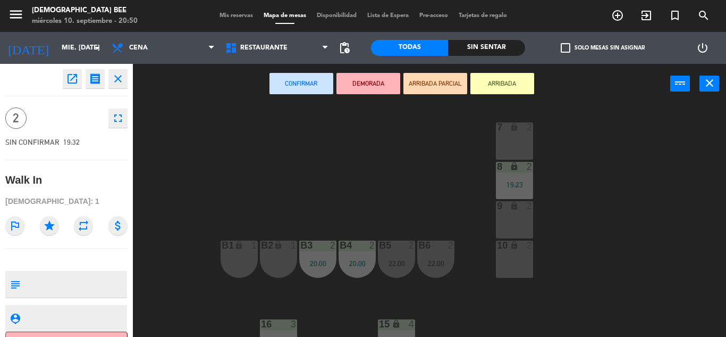
click at [590, 171] on div "7 lock 2 8 lock 2 19:23 9 lock 2 B1 lock 1 B2 lock 1 B3 2 20:00 B4 2 20:00 B5 2…" at bounding box center [433, 220] width 586 height 233
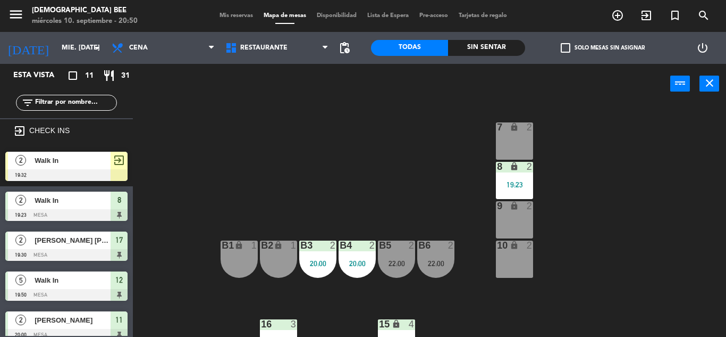
click at [236, 21] on div "menu [DEMOGRAPHIC_DATA] Bee miércoles 10. septiembre - 20:50 Mis reservas Mapa …" at bounding box center [363, 16] width 726 height 32
click at [236, 19] on span "Mis reservas" at bounding box center [236, 16] width 44 height 6
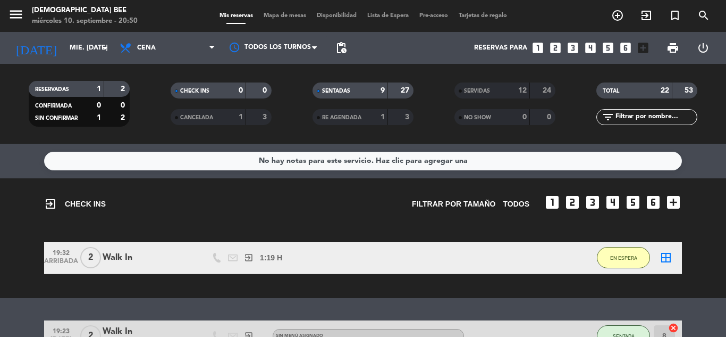
click at [278, 19] on span "Mapa de mesas" at bounding box center [284, 16] width 53 height 6
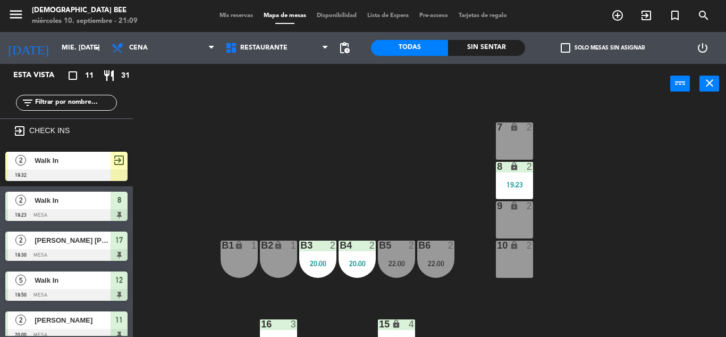
click at [382, 181] on div "7 lock 2 8 lock 2 19:23 9 lock 2 B1 lock 1 B2 lock 1 B3 2 20:00 B4 2 20:00 B5 2…" at bounding box center [433, 220] width 586 height 233
click at [567, 217] on div "7 lock 2 8 lock 2 19:23 9 lock 2 B1 lock 1 B2 lock 1 B3 2 20:00 B4 2 20:00 B5 2…" at bounding box center [433, 220] width 586 height 233
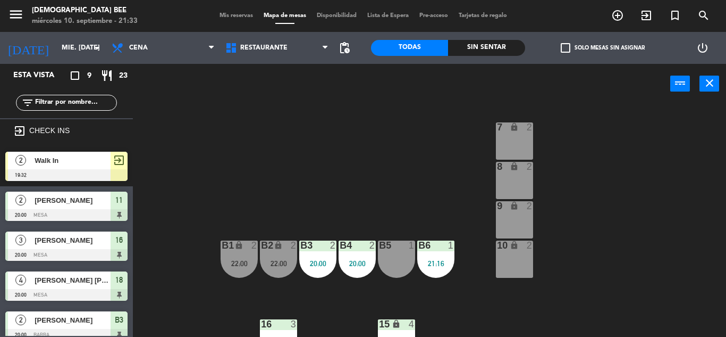
click at [685, 174] on div "7 lock 2 8 lock 2 9 lock 2 B1 lock 2 22:00 B2 lock 2 22:00 B3 2 20:00 B4 2 20:0…" at bounding box center [433, 220] width 586 height 233
click at [370, 187] on div "7 lock 2 8 lock 2 9 lock 2 B1 lock 2 22:00 B2 lock 2 22:00 B3 2 20:00 B4 2 20:0…" at bounding box center [433, 220] width 586 height 233
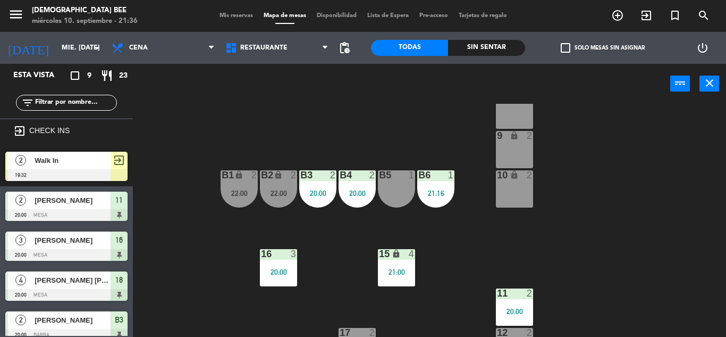
scroll to position [138, 0]
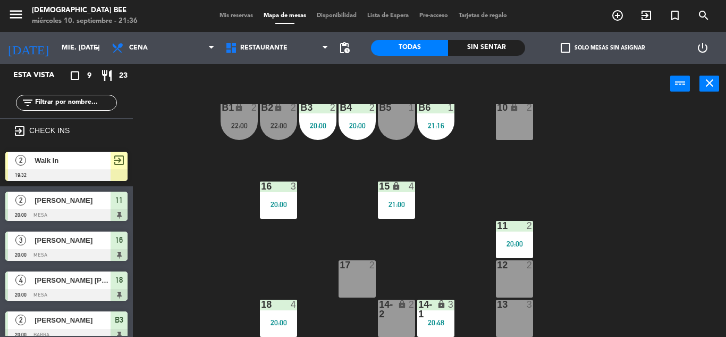
click at [253, 319] on div "7 lock 2 8 lock 2 9 lock 2 B1 lock 2 22:00 B2 lock 2 22:00 B3 2 20:00 B4 2 20:0…" at bounding box center [433, 220] width 586 height 233
click at [262, 306] on div "18" at bounding box center [261, 304] width 1 height 10
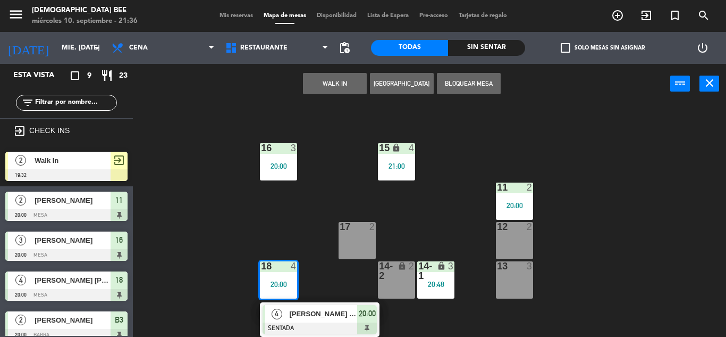
click at [434, 271] on div "lock" at bounding box center [436, 270] width 18 height 19
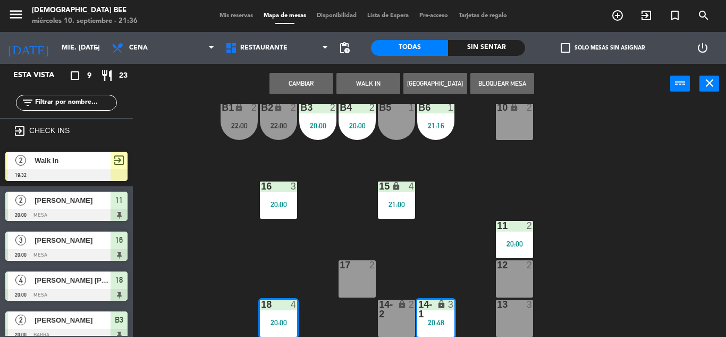
drag, startPoint x: 464, startPoint y: 242, endPoint x: 485, endPoint y: 235, distance: 22.7
click at [464, 241] on div "7 lock 2 8 lock 2 9 lock 2 B1 lock 2 22:00 B2 lock 2 22:00 B3 2 20:00 B4 2 20:0…" at bounding box center [433, 220] width 586 height 233
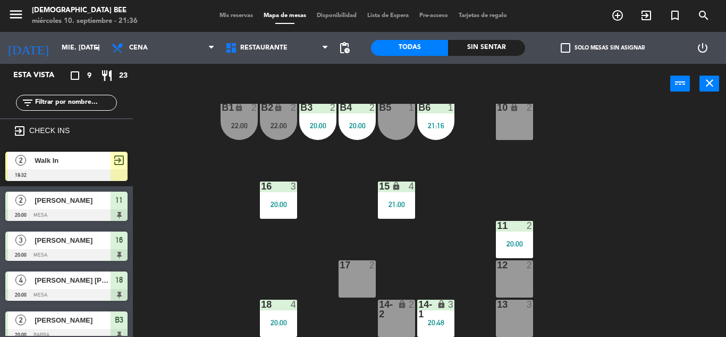
click at [522, 233] on div "11 2 20:00" at bounding box center [514, 239] width 37 height 37
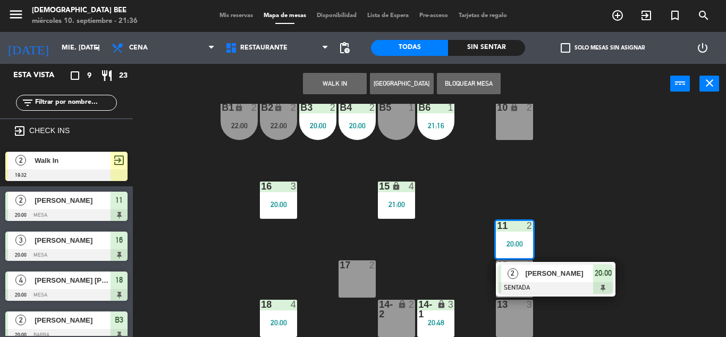
click at [577, 222] on div "7 lock 2 8 lock 2 9 lock 2 B1 lock 2 22:00 B2 lock 2 22:00 B3 2 20:00 B4 2 20:0…" at bounding box center [433, 220] width 586 height 233
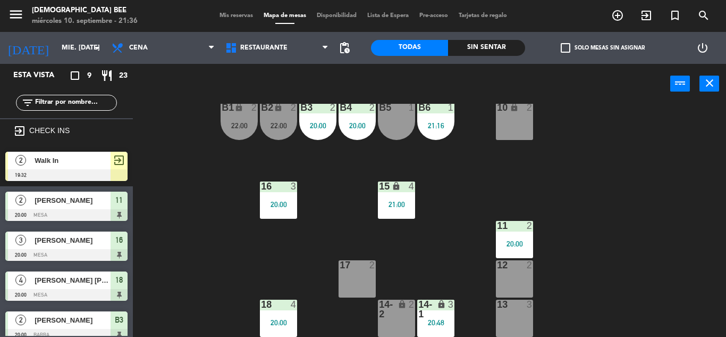
click at [398, 208] on div "15 lock 4 21:00" at bounding box center [396, 199] width 37 height 37
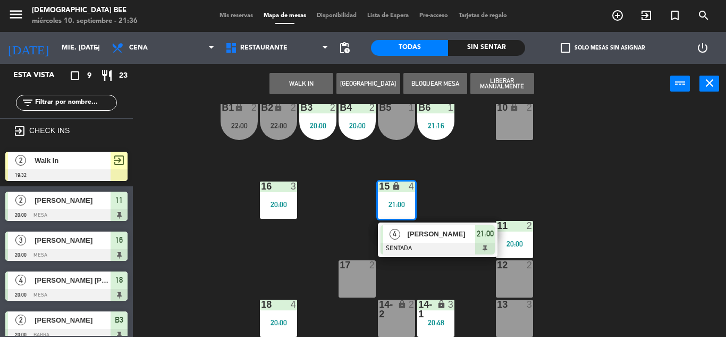
click at [533, 179] on div "7 lock 2 8 lock 2 9 lock 2 B1 lock 2 22:00 B2 lock 2 22:00 B3 2 20:00 B4 2 20:0…" at bounding box center [433, 220] width 586 height 233
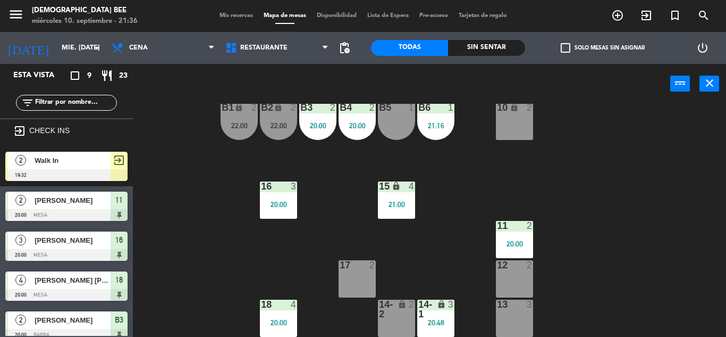
click at [429, 118] on div "B6 1 21:16" at bounding box center [435, 121] width 37 height 37
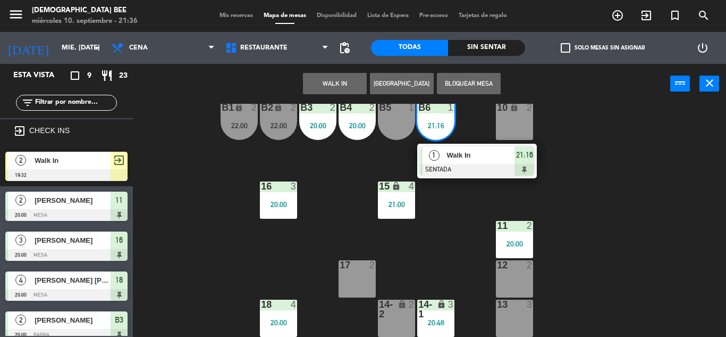
click at [576, 156] on div "7 lock 2 8 lock 2 9 lock 2 B1 lock 2 22:00 B2 lock 2 22:00 B3 2 20:00 B4 2 20:0…" at bounding box center [433, 220] width 586 height 233
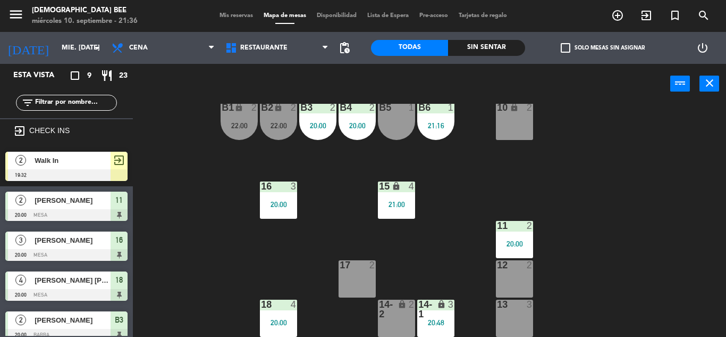
click at [674, 160] on div "7 lock 2 8 lock 2 9 lock 2 B1 lock 2 22:00 B2 lock 2 22:00 B3 2 20:00 B4 2 20:0…" at bounding box center [433, 220] width 586 height 233
click at [488, 166] on div "7 lock 2 8 lock 2 9 lock 2 B1 lock 2 22:00 B2 lock 2 22:00 B3 2 20:00 B4 2 20:0…" at bounding box center [433, 220] width 586 height 233
click at [263, 116] on div "B2 lock 2 22:00" at bounding box center [278, 121] width 37 height 37
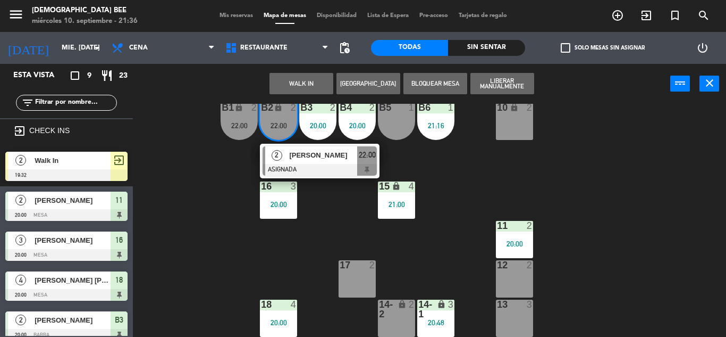
click at [281, 245] on div "7 lock 2 8 lock 2 9 lock 2 B1 lock 2 22:00 B2 lock 2 22:00 2 [PERSON_NAME] ASIG…" at bounding box center [433, 220] width 586 height 233
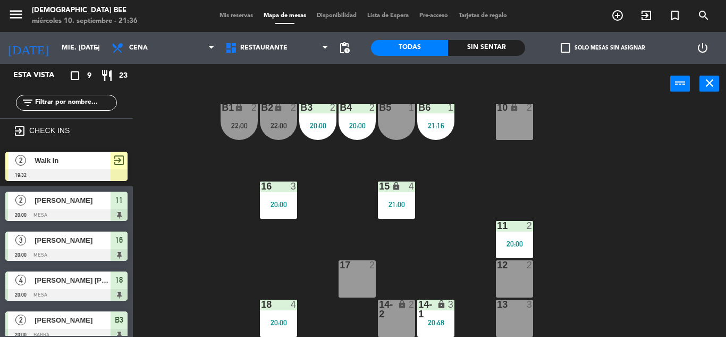
click at [446, 122] on div "21:16" at bounding box center [435, 125] width 37 height 7
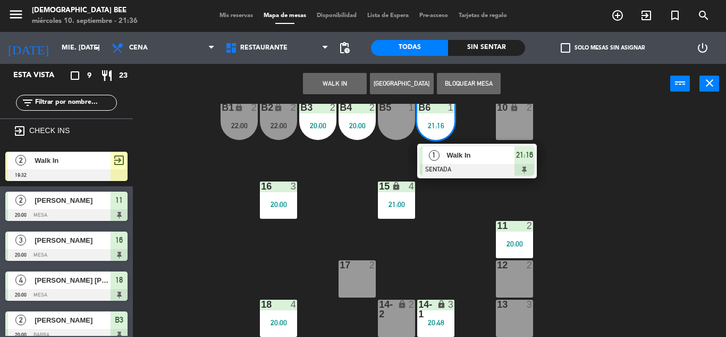
click at [640, 176] on div "7 lock 2 8 lock 2 9 lock 2 B1 lock 2 22:00 B2 lock 2 22:00 B3 2 20:00 B4 2 20:0…" at bounding box center [433, 220] width 586 height 233
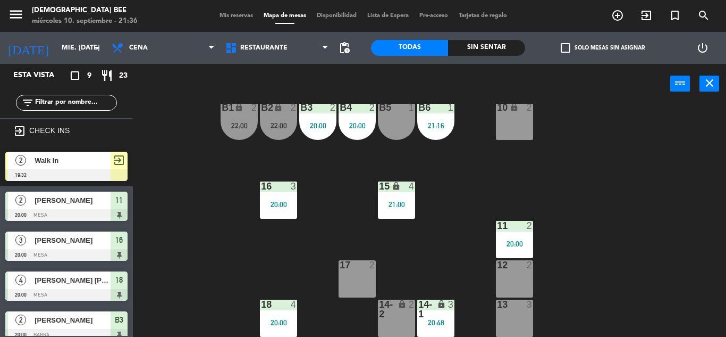
click at [393, 202] on div "21:00" at bounding box center [396, 203] width 37 height 7
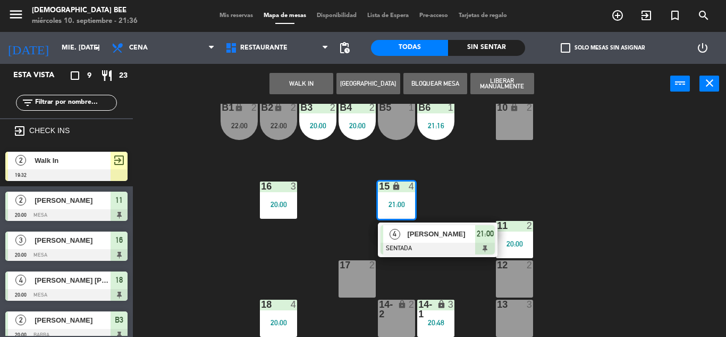
click at [491, 202] on div "7 lock 2 8 lock 2 9 lock 2 B1 lock 2 22:00 B2 lock 2 22:00 B3 2 20:00 B4 2 20:0…" at bounding box center [433, 220] width 586 height 233
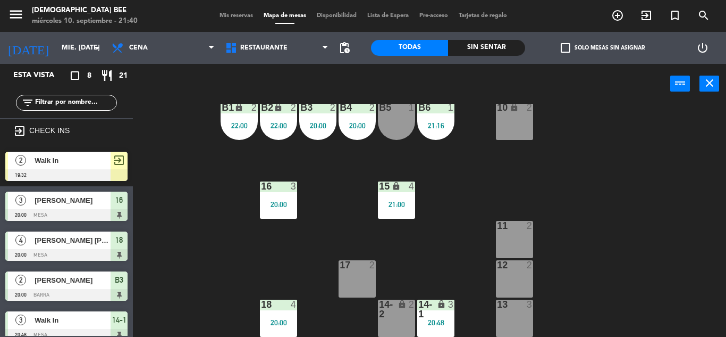
click at [623, 208] on div "7 lock 2 8 lock 2 9 lock 2 B1 lock 2 22:00 B2 lock 2 22:00 B3 2 20:00 B4 2 20:0…" at bounding box center [433, 220] width 586 height 233
click at [238, 118] on div "B1 lock 2 22:00" at bounding box center [239, 121] width 37 height 37
click at [649, 197] on div "7 lock 2 8 lock 2 9 lock 2 B1 lock 2 22:00 B2 lock 2 22:00 B3 2 20:00 B4 2 20:0…" at bounding box center [433, 220] width 586 height 233
click at [684, 242] on div "7 lock 2 8 lock 2 9 lock 2 B1 lock 2 22:00 B2 lock 2 22:00 B3 2 20:00 B4 2 20:0…" at bounding box center [433, 220] width 586 height 233
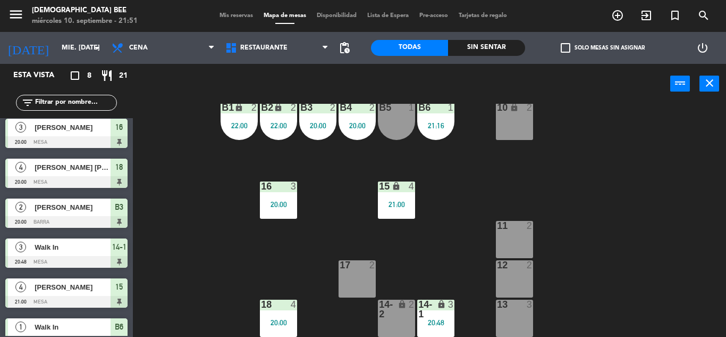
scroll to position [107, 0]
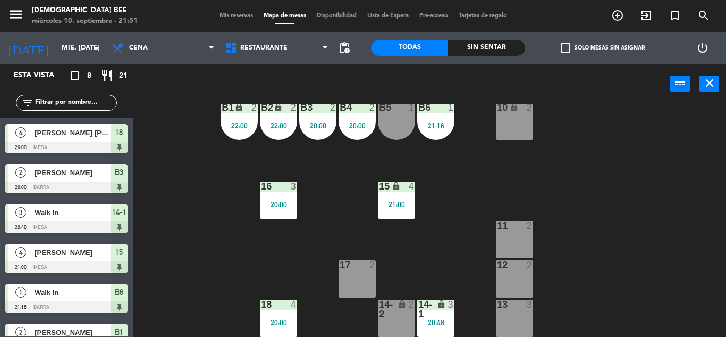
click at [57, 21] on div "miércoles 10. septiembre - 21:51" at bounding box center [85, 21] width 106 height 11
click at [66, 52] on input "mié. [DATE]" at bounding box center [101, 48] width 90 height 18
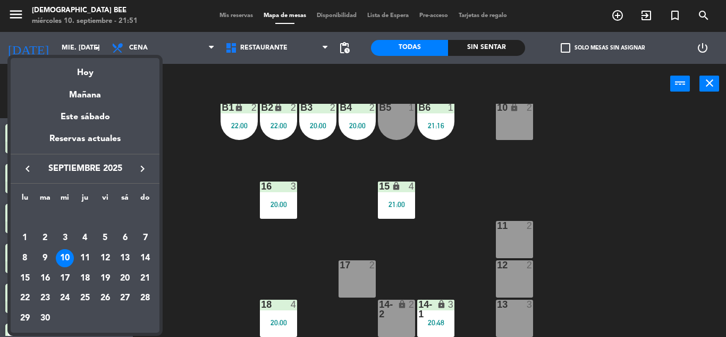
click at [71, 259] on div "10" at bounding box center [65, 258] width 18 height 18
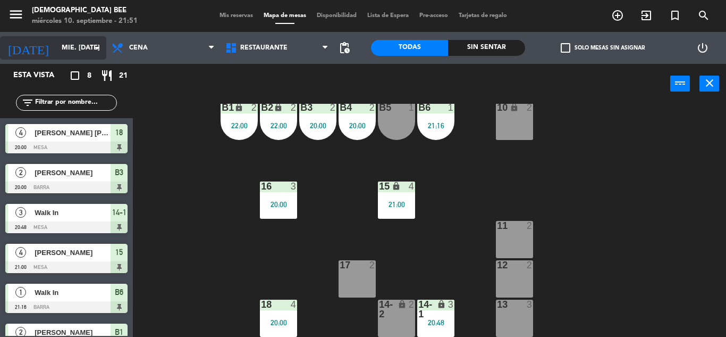
click at [68, 39] on input "mié. [DATE]" at bounding box center [101, 48] width 90 height 18
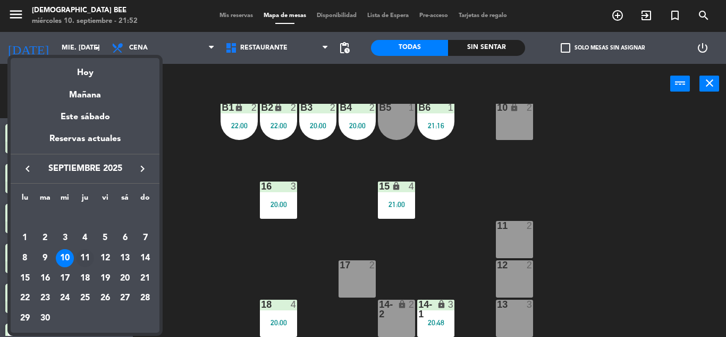
click at [88, 257] on div "11" at bounding box center [85, 258] width 18 height 18
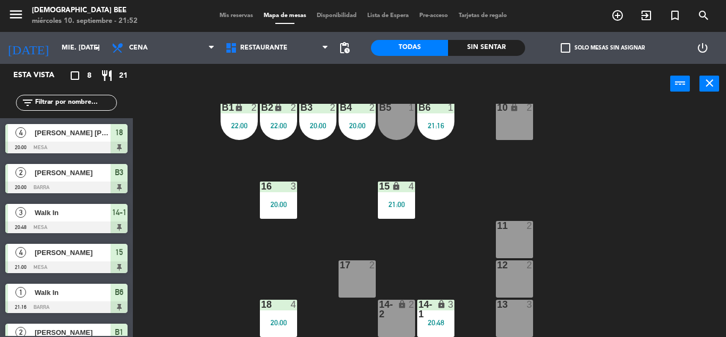
type input "[DEMOGRAPHIC_DATA] [DATE]"
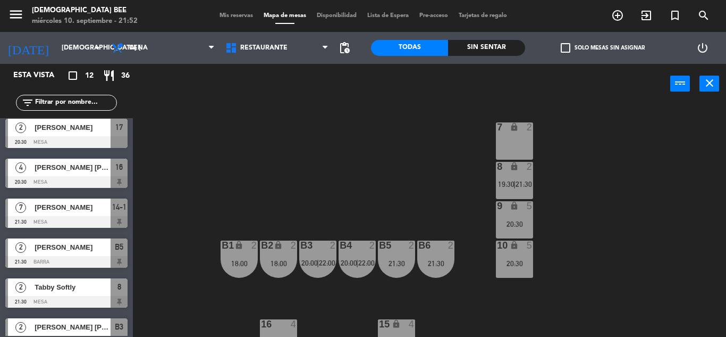
scroll to position [261, 0]
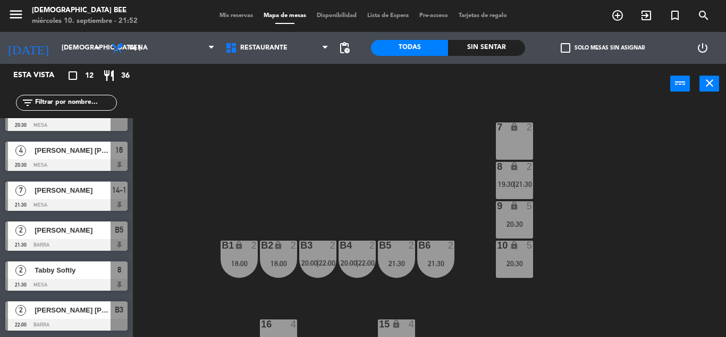
click at [228, 18] on span "Mis reservas" at bounding box center [236, 16] width 44 height 6
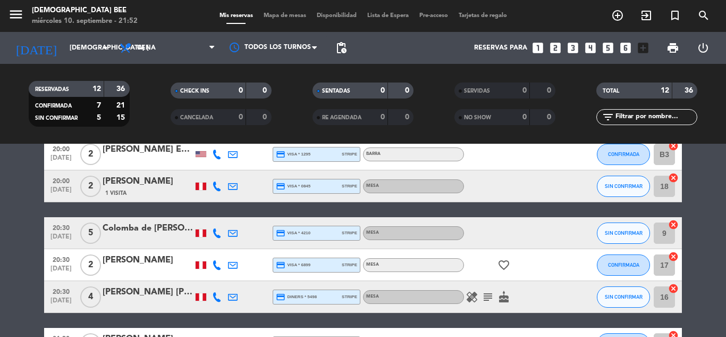
scroll to position [213, 0]
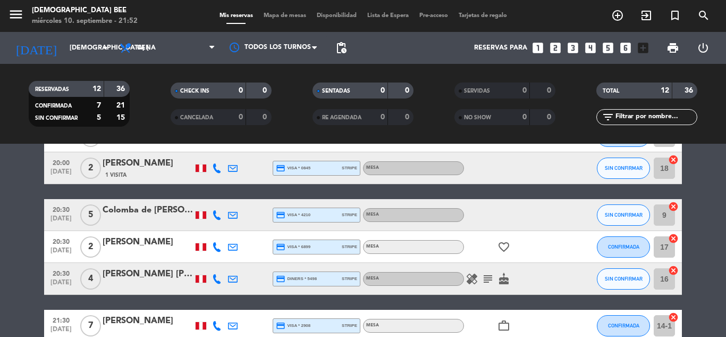
click at [493, 274] on icon "subject" at bounding box center [488, 278] width 13 height 13
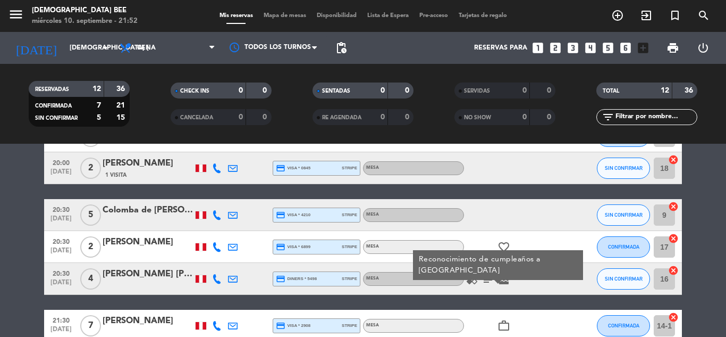
click at [475, 279] on icon "healing" at bounding box center [472, 278] width 13 height 13
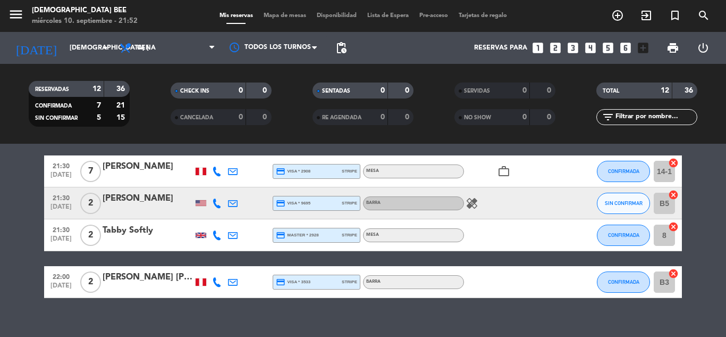
scroll to position [372, 0]
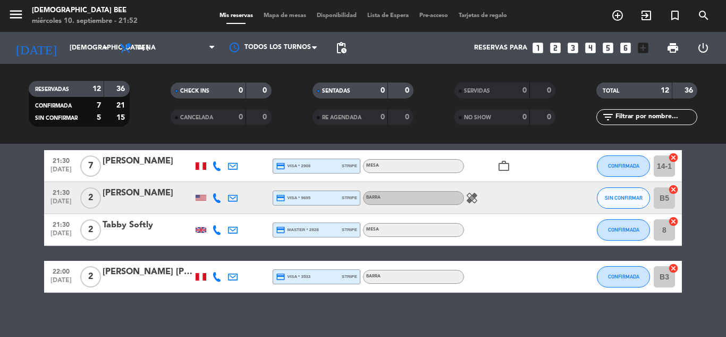
click at [468, 205] on div "healing" at bounding box center [512, 197] width 96 height 31
click at [476, 199] on icon "healing" at bounding box center [472, 197] width 13 height 13
click at [506, 205] on div "healing shellfish & peanuts" at bounding box center [512, 197] width 96 height 31
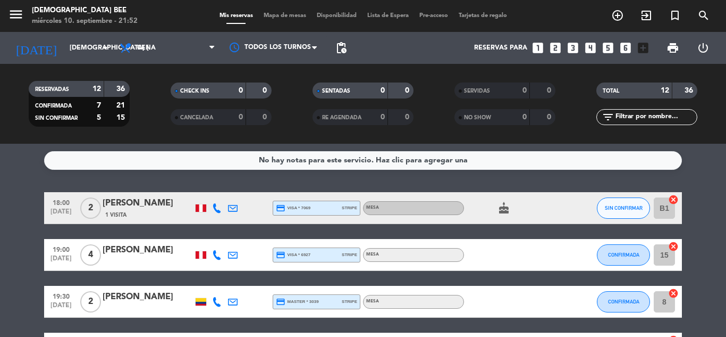
scroll to position [0, 0]
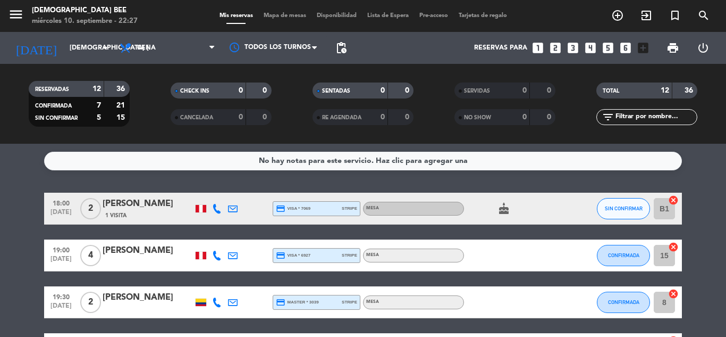
click at [266, 13] on span "Mapa de mesas" at bounding box center [284, 16] width 53 height 6
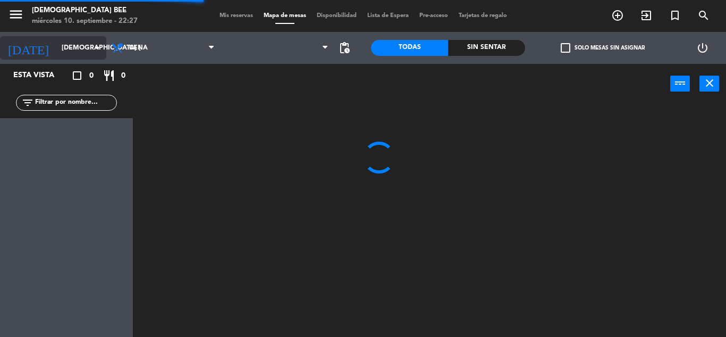
click at [65, 47] on input "[DEMOGRAPHIC_DATA] [DATE]" at bounding box center [101, 48] width 90 height 18
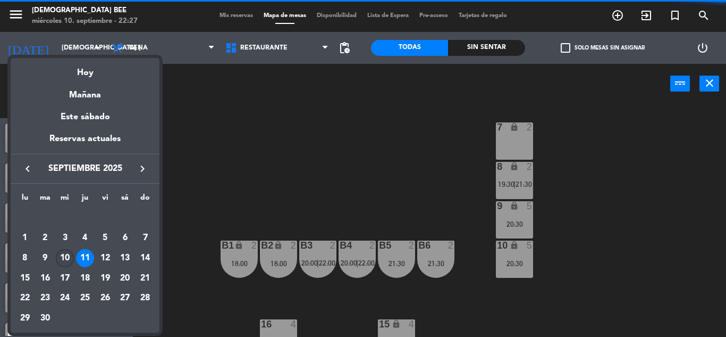
click at [55, 254] on td "10" at bounding box center [65, 258] width 20 height 20
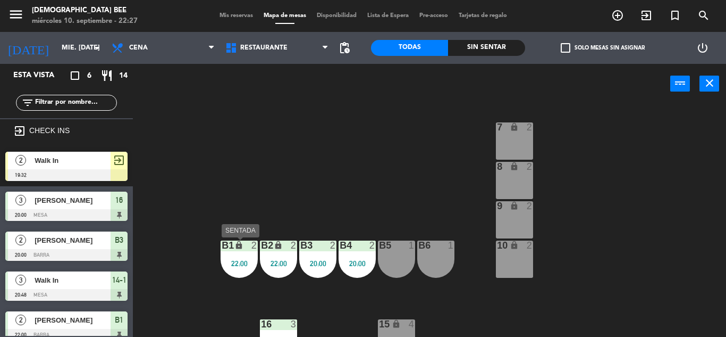
click at [319, 264] on div "20:00" at bounding box center [317, 263] width 37 height 7
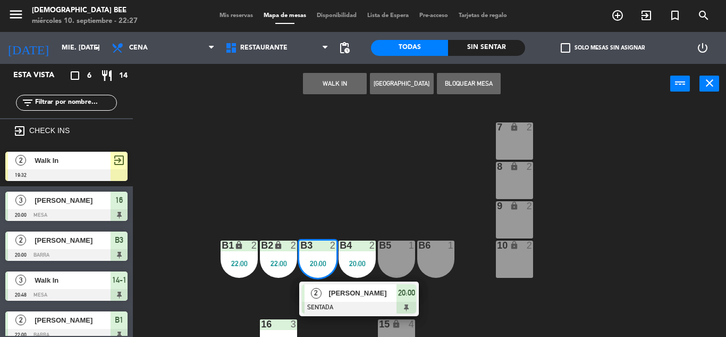
click at [437, 189] on div "7 lock 2 8 lock 2 9 lock 2 B1 lock 2 22:00 B2 lock 2 22:00 B3 2 20:00 2 [PERSON…" at bounding box center [433, 220] width 586 height 233
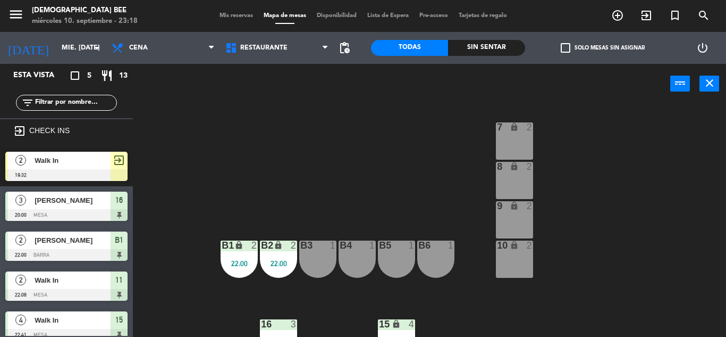
click at [709, 191] on div "7 lock 2 8 lock 2 9 lock 2 B1 lock 2 22:00 B2 lock 2 22:00 B3 1 B4 1 B5 1 B6 1 …" at bounding box center [433, 220] width 586 height 233
click at [56, 42] on input "mié. [DATE]" at bounding box center [101, 48] width 90 height 18
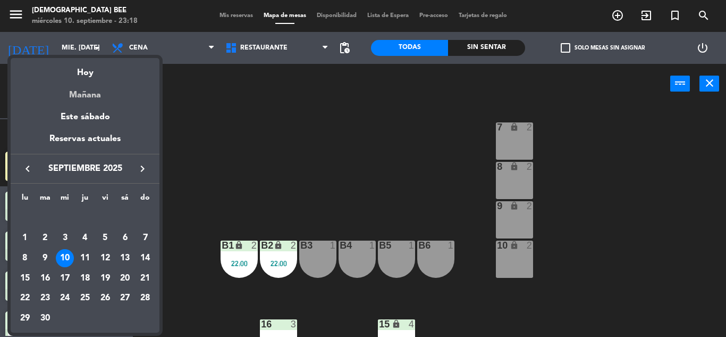
click at [76, 88] on div "Mañana" at bounding box center [85, 91] width 149 height 22
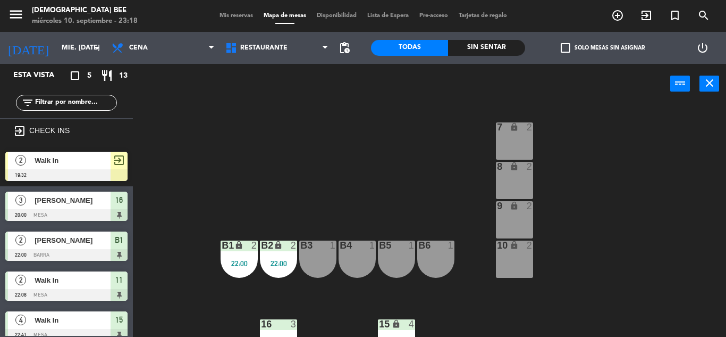
type input "[DEMOGRAPHIC_DATA] [DATE]"
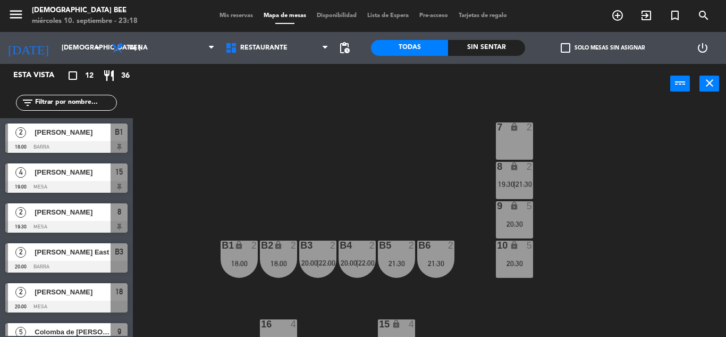
click at [101, 144] on div at bounding box center [66, 147] width 122 height 12
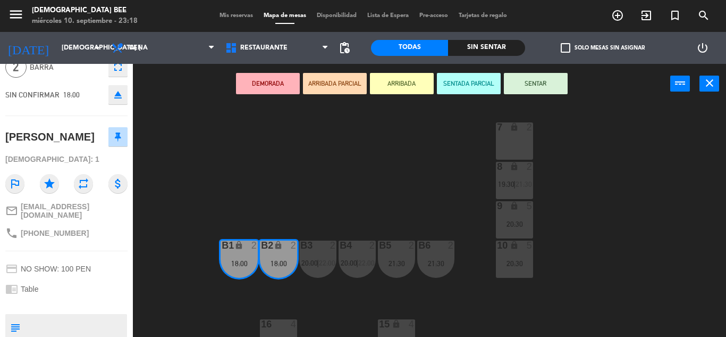
scroll to position [114, 0]
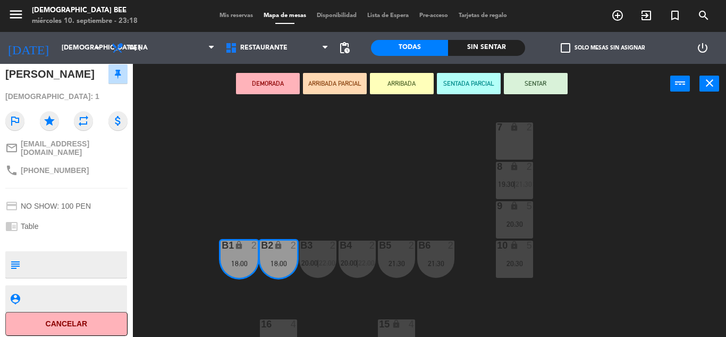
click at [238, 16] on span "Mis reservas" at bounding box center [236, 16] width 44 height 6
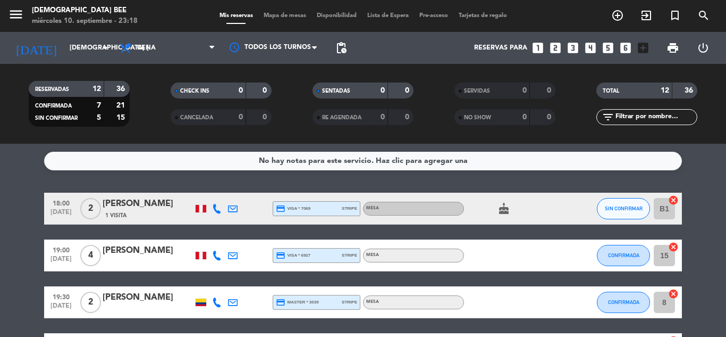
click at [168, 202] on div "[PERSON_NAME]" at bounding box center [148, 204] width 90 height 14
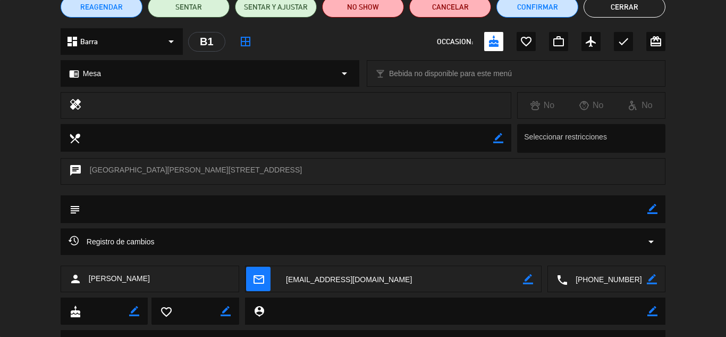
scroll to position [106, 0]
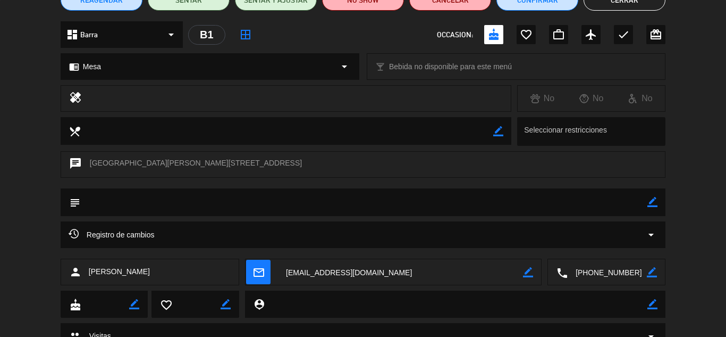
click at [292, 271] on textarea at bounding box center [400, 272] width 245 height 27
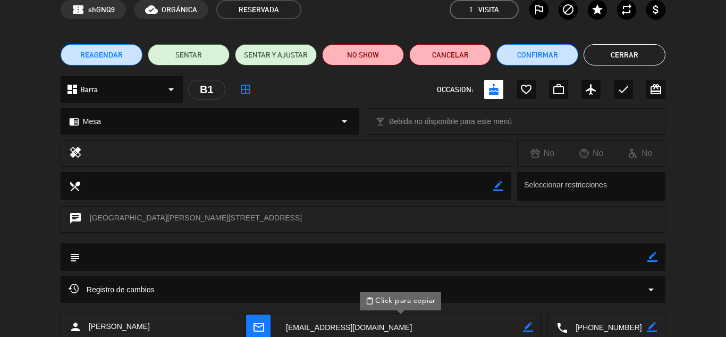
scroll to position [0, 0]
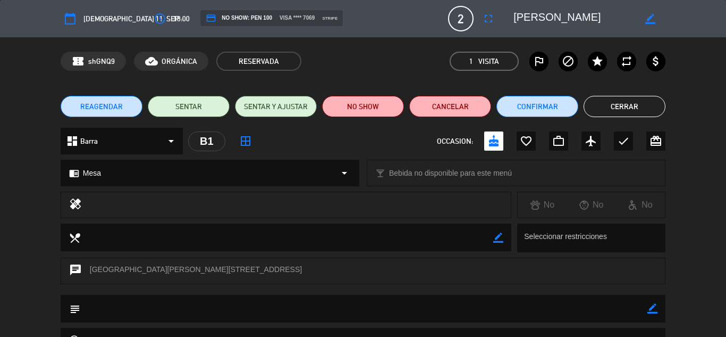
drag, startPoint x: 627, startPoint y: 110, endPoint x: 620, endPoint y: 114, distance: 8.1
click at [626, 110] on button "Cerrar" at bounding box center [625, 106] width 82 height 21
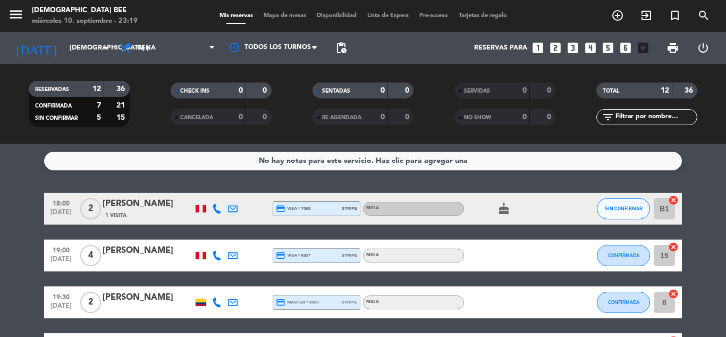
click at [177, 253] on div "[PERSON_NAME]" at bounding box center [148, 251] width 90 height 14
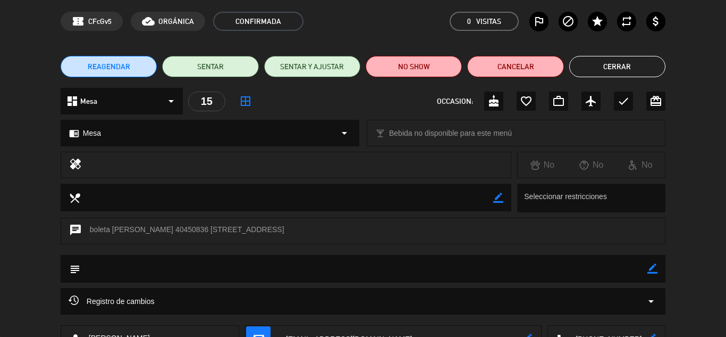
scroll to position [119, 0]
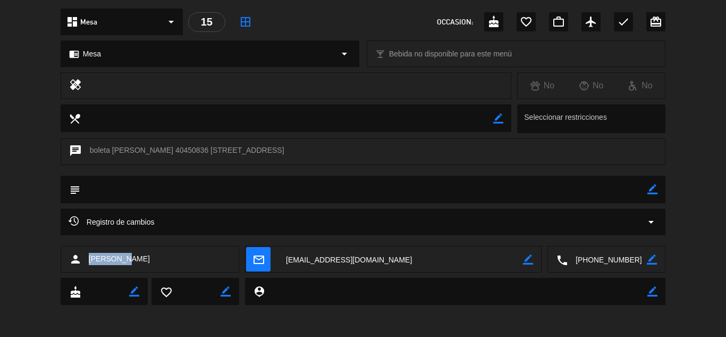
drag, startPoint x: 195, startPoint y: 265, endPoint x: 85, endPoint y: 259, distance: 110.2
click at [85, 259] on div "person [PERSON_NAME]" at bounding box center [150, 259] width 179 height 27
copy span "[PERSON_NAME]"
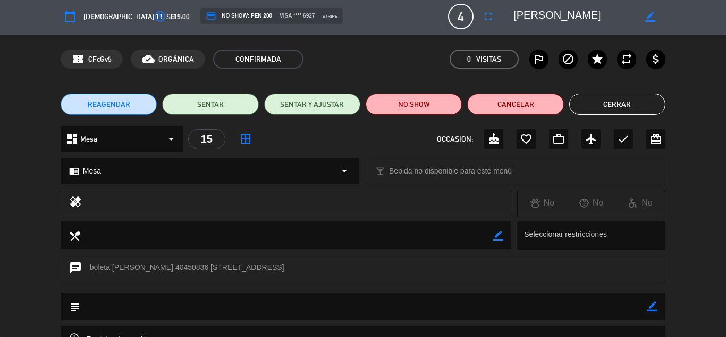
scroll to position [0, 0]
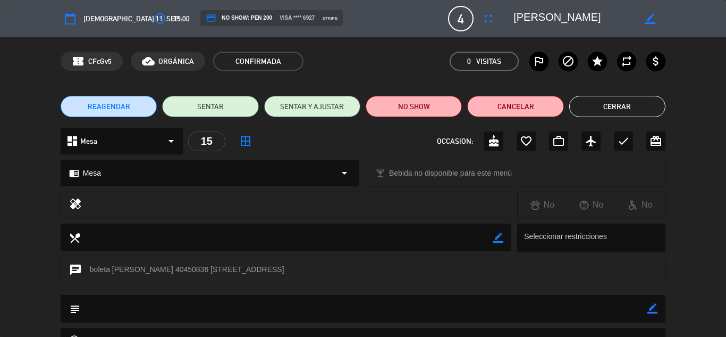
click at [654, 104] on button "Cerrar" at bounding box center [618, 106] width 96 height 21
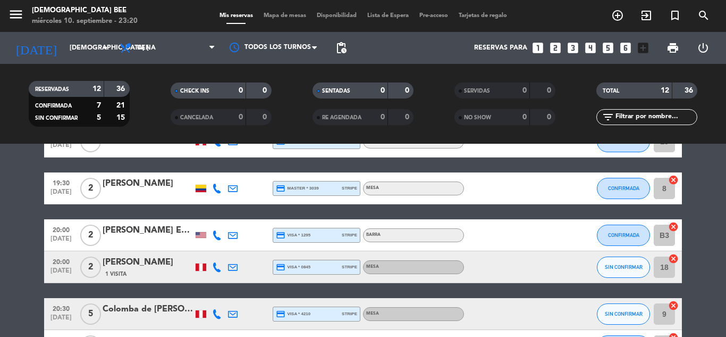
scroll to position [53, 0]
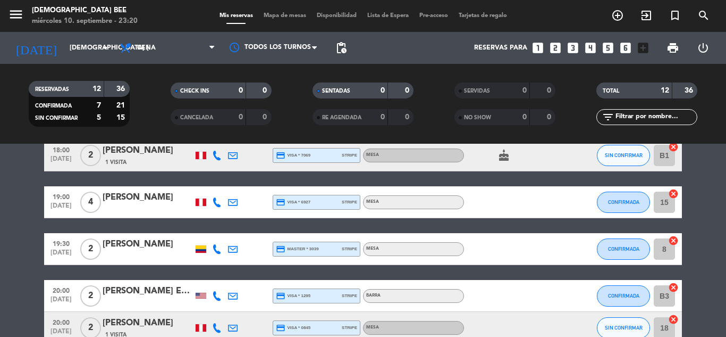
click at [125, 246] on div "[PERSON_NAME]" at bounding box center [148, 244] width 90 height 14
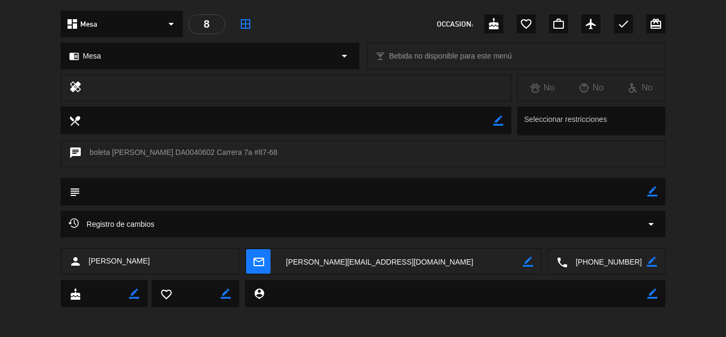
scroll to position [119, 0]
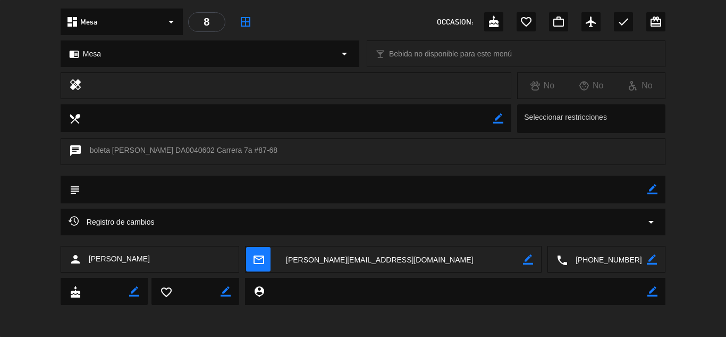
drag, startPoint x: 157, startPoint y: 261, endPoint x: 86, endPoint y: 266, distance: 72.0
click at [86, 266] on div "person [PERSON_NAME]" at bounding box center [150, 259] width 179 height 27
copy span "[PERSON_NAME]"
click at [387, 256] on textarea at bounding box center [400, 259] width 245 height 27
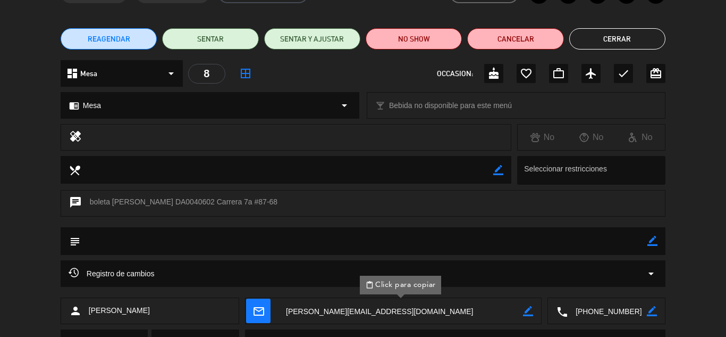
scroll to position [0, 0]
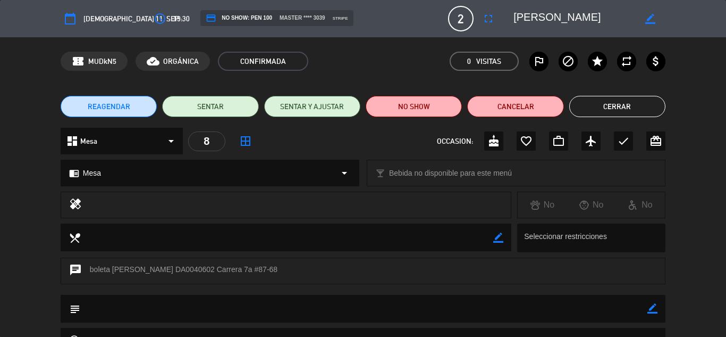
click at [653, 108] on button "Cerrar" at bounding box center [618, 106] width 96 height 21
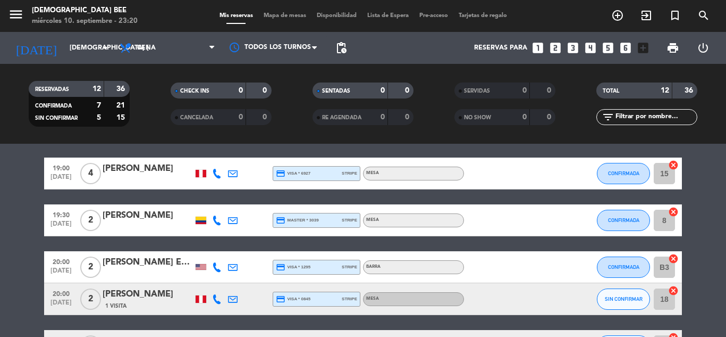
scroll to position [106, 0]
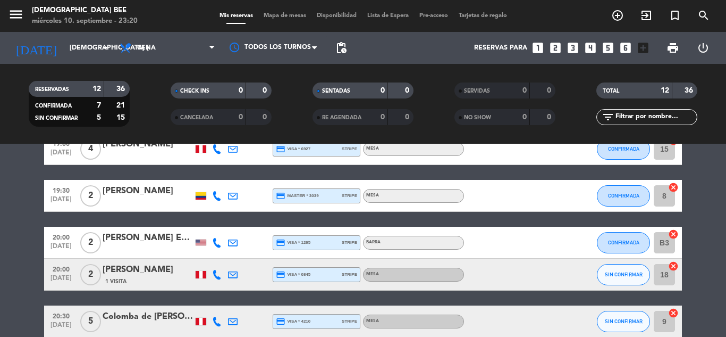
click at [118, 245] on div "[PERSON_NAME] East" at bounding box center [148, 238] width 90 height 14
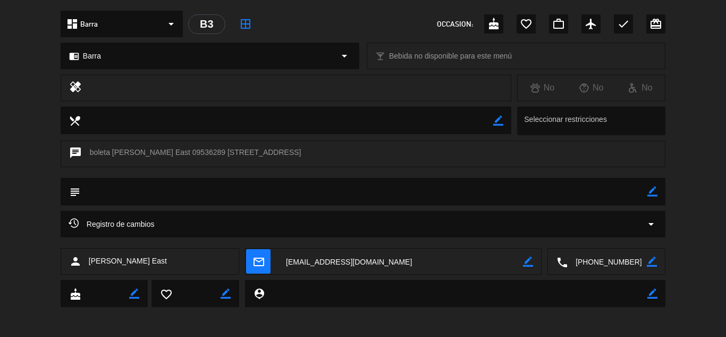
scroll to position [119, 0]
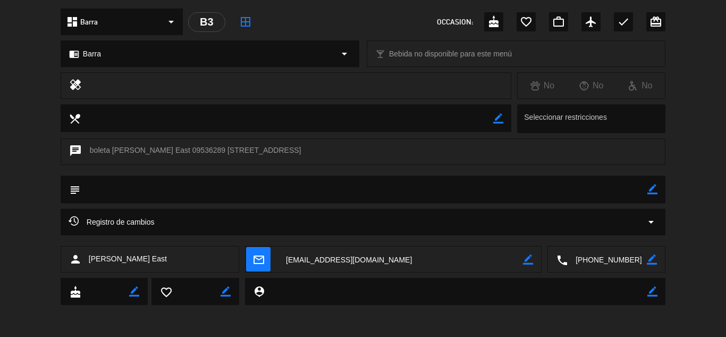
drag, startPoint x: 225, startPoint y: 264, endPoint x: 82, endPoint y: 269, distance: 143.1
click at [82, 269] on div "person [PERSON_NAME] East" at bounding box center [150, 259] width 179 height 27
copy div "[PERSON_NAME] East"
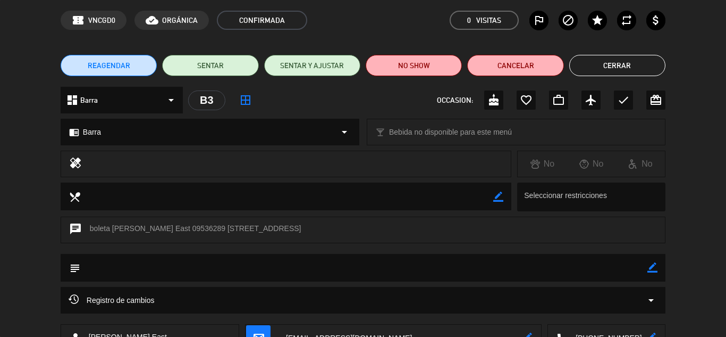
scroll to position [0, 0]
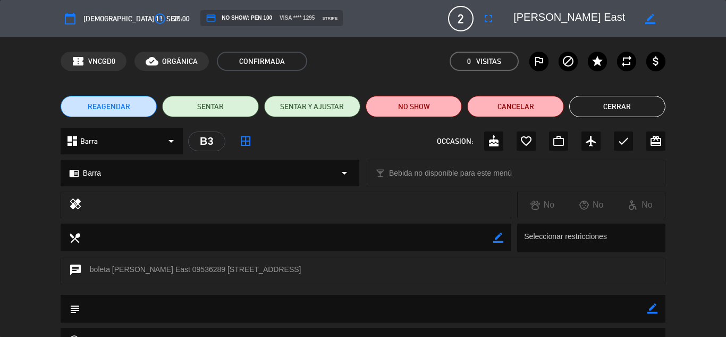
click at [612, 116] on button "Cerrar" at bounding box center [618, 106] width 96 height 21
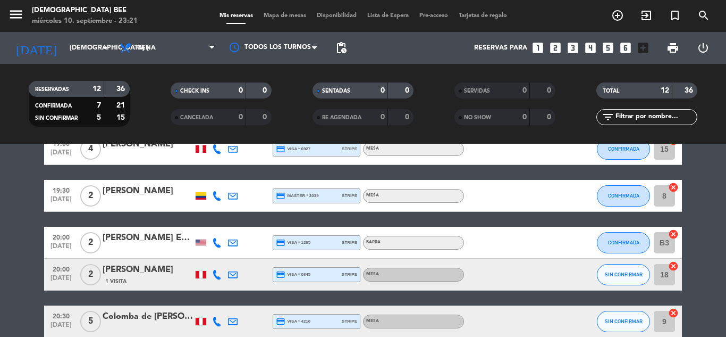
click at [108, 272] on div "[PERSON_NAME]" at bounding box center [148, 270] width 90 height 14
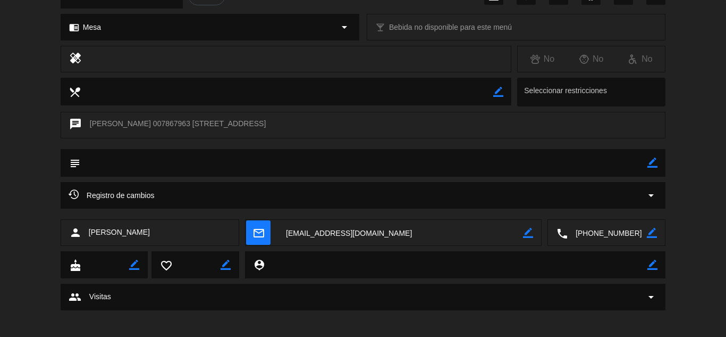
scroll to position [151, 0]
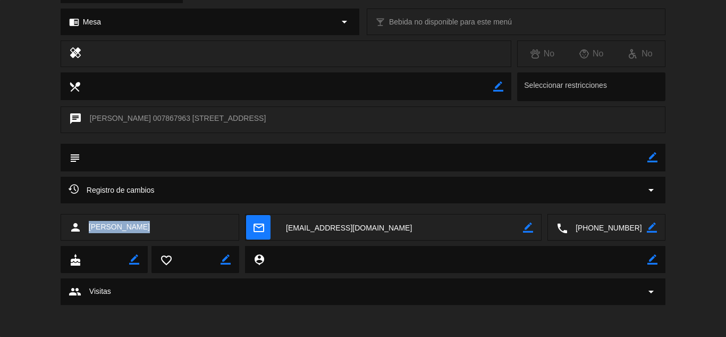
drag, startPoint x: 235, startPoint y: 229, endPoint x: 84, endPoint y: 233, distance: 151.1
click at [84, 233] on div "person [PERSON_NAME] mail_outline border_color local_phone border_color" at bounding box center [363, 227] width 605 height 27
copy div "[PERSON_NAME]"
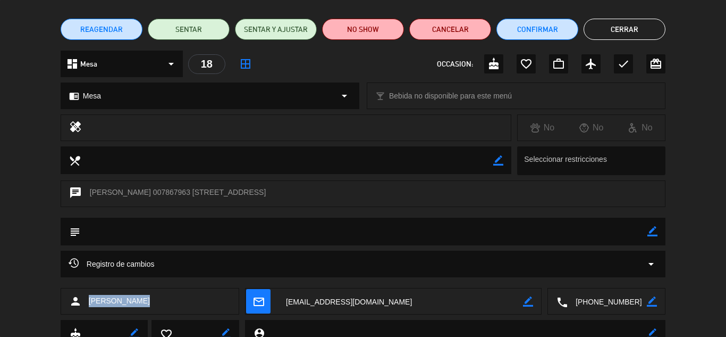
scroll to position [0, 0]
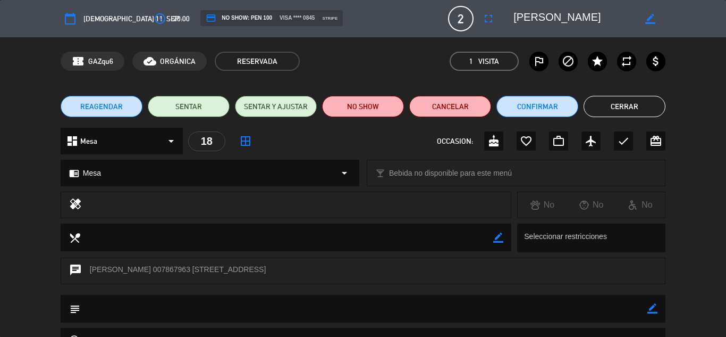
click at [641, 110] on button "Cerrar" at bounding box center [625, 106] width 82 height 21
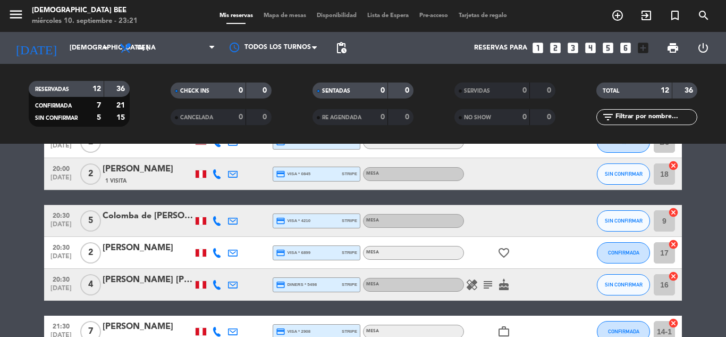
scroll to position [213, 0]
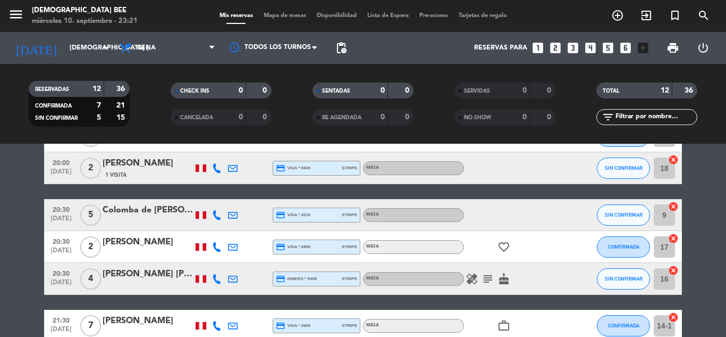
click at [144, 211] on div "Colomba de [PERSON_NAME]" at bounding box center [148, 210] width 90 height 14
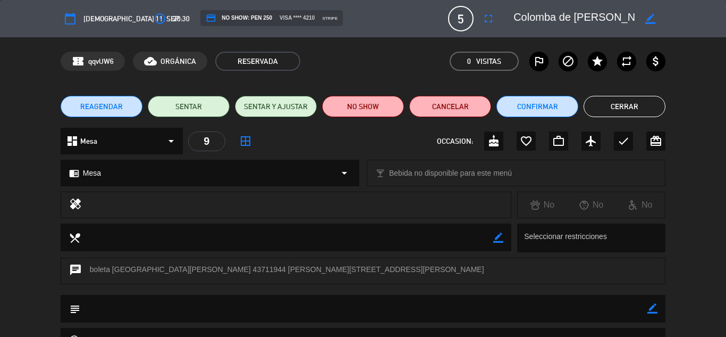
scroll to position [119, 0]
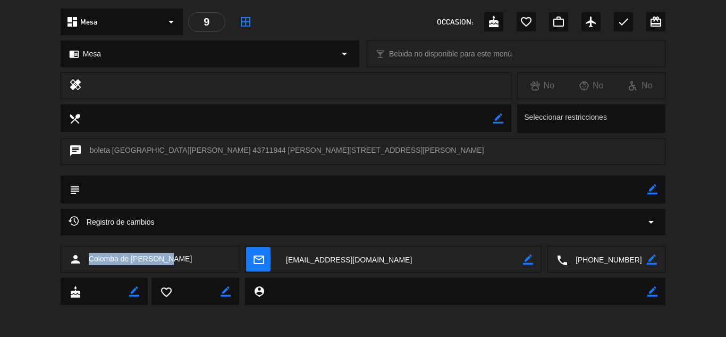
drag, startPoint x: 175, startPoint y: 254, endPoint x: 87, endPoint y: 251, distance: 87.8
click at [87, 251] on div "person Colomba de [PERSON_NAME]" at bounding box center [150, 259] width 179 height 27
copy span "Colomba de [PERSON_NAME]"
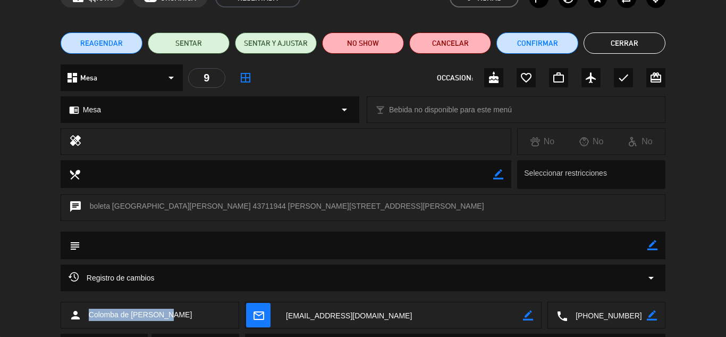
scroll to position [0, 0]
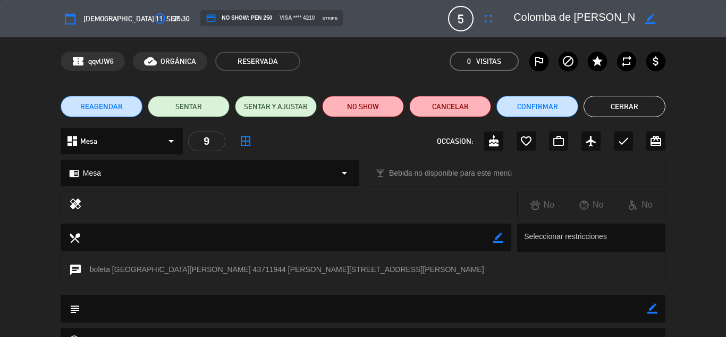
drag, startPoint x: 611, startPoint y: 106, endPoint x: 558, endPoint y: 149, distance: 68.0
click at [611, 106] on button "Cerrar" at bounding box center [625, 106] width 82 height 21
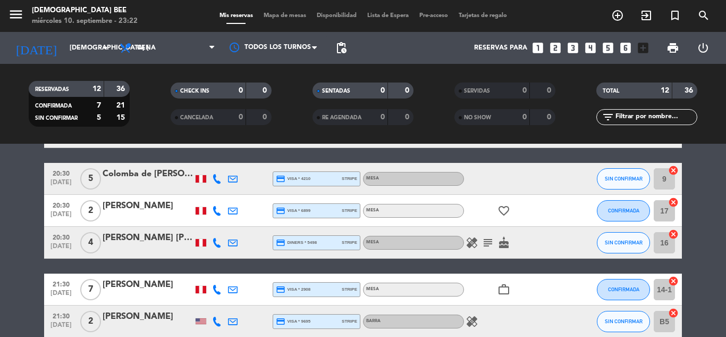
scroll to position [266, 0]
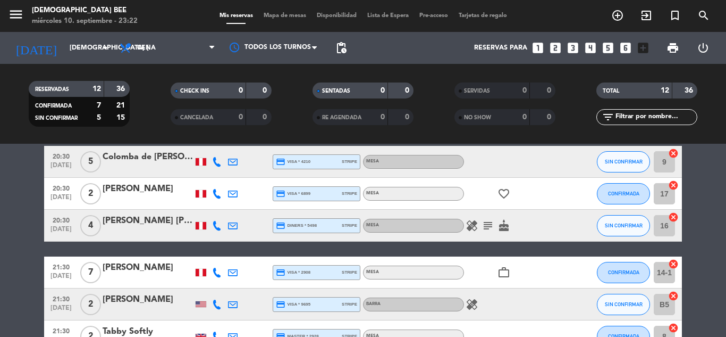
click at [156, 198] on div at bounding box center [148, 200] width 90 height 9
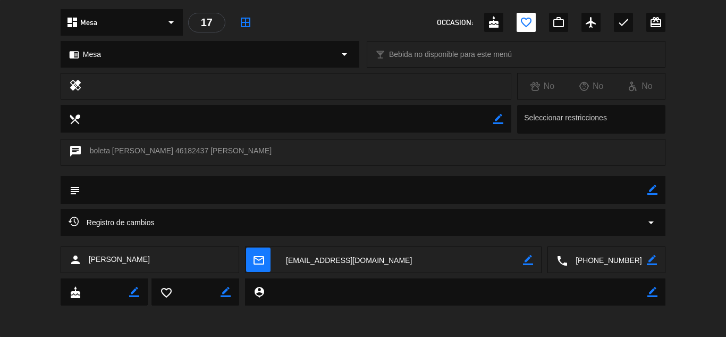
scroll to position [119, 0]
drag, startPoint x: 174, startPoint y: 260, endPoint x: 85, endPoint y: 264, distance: 89.4
click at [85, 264] on div "person [PERSON_NAME]" at bounding box center [150, 259] width 179 height 27
copy div "[PERSON_NAME]"
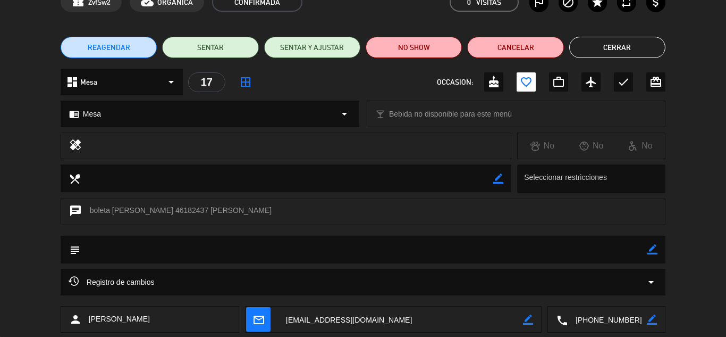
scroll to position [0, 0]
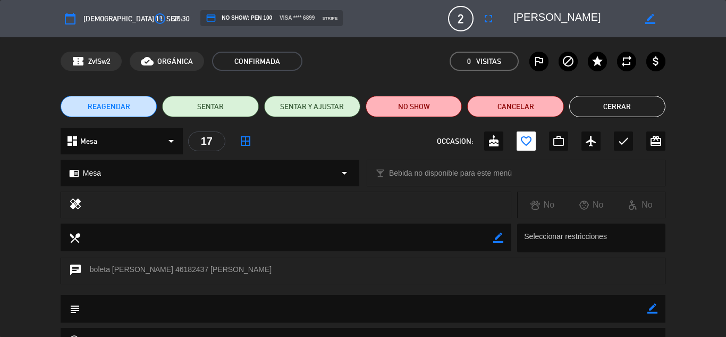
click at [626, 114] on button "Cerrar" at bounding box center [618, 106] width 96 height 21
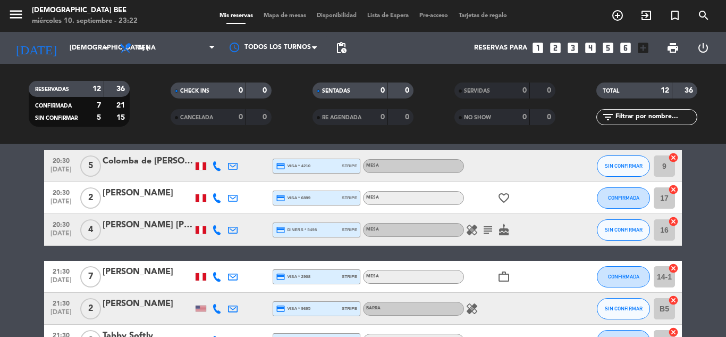
scroll to position [266, 0]
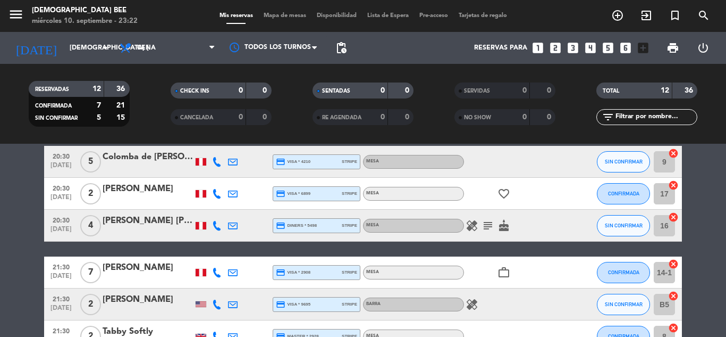
click at [162, 223] on div "[PERSON_NAME] [PERSON_NAME]" at bounding box center [148, 221] width 90 height 14
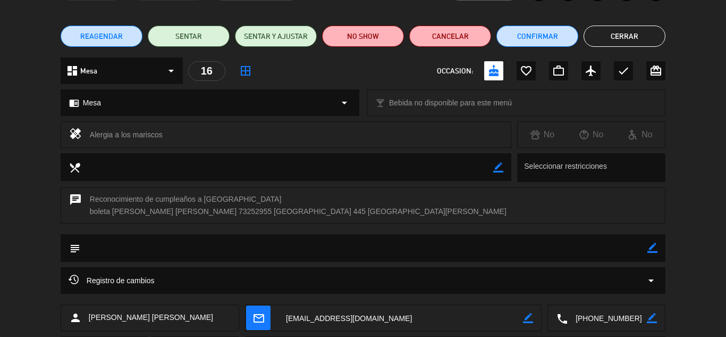
scroll to position [129, 0]
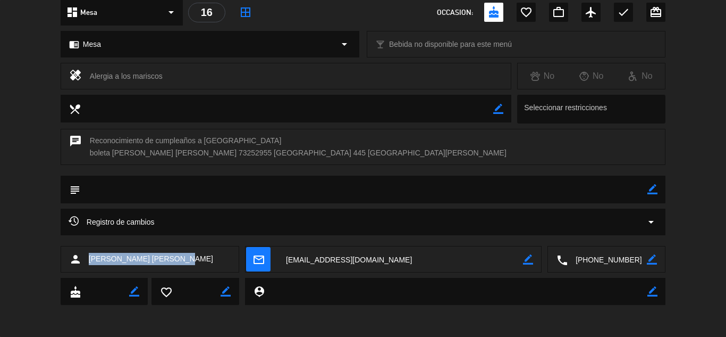
drag, startPoint x: 189, startPoint y: 255, endPoint x: 85, endPoint y: 261, distance: 104.4
click at [85, 261] on div "person [PERSON_NAME] [PERSON_NAME]" at bounding box center [150, 259] width 179 height 27
copy div "[PERSON_NAME] [PERSON_NAME]"
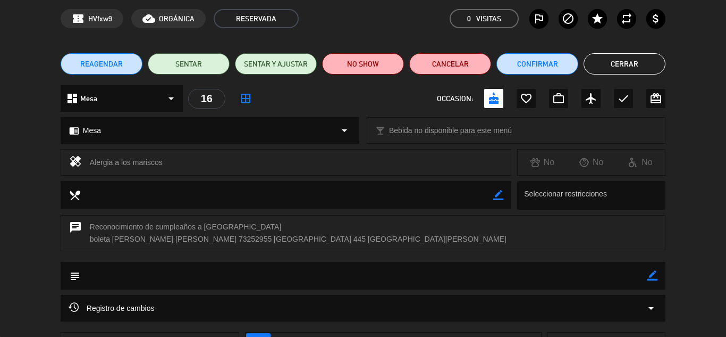
scroll to position [0, 0]
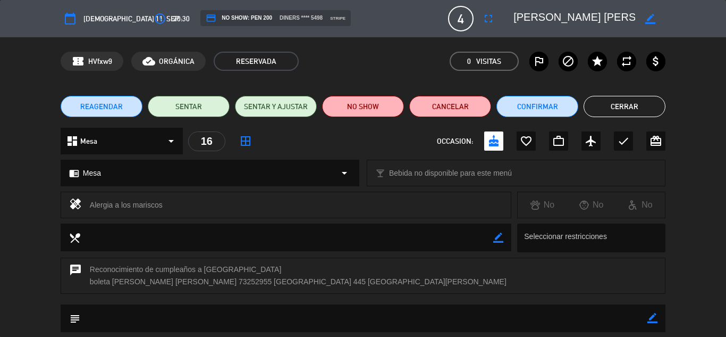
click at [615, 108] on button "Cerrar" at bounding box center [625, 106] width 82 height 21
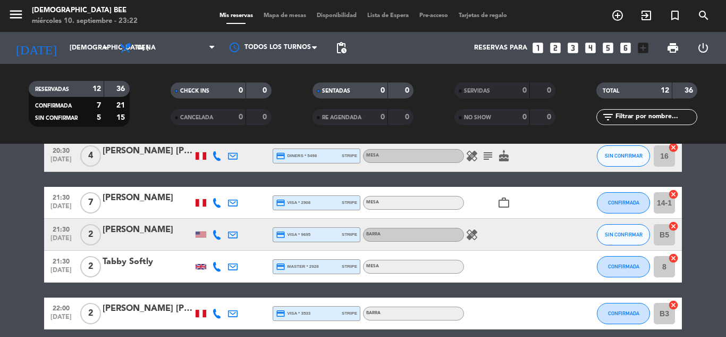
scroll to position [319, 0]
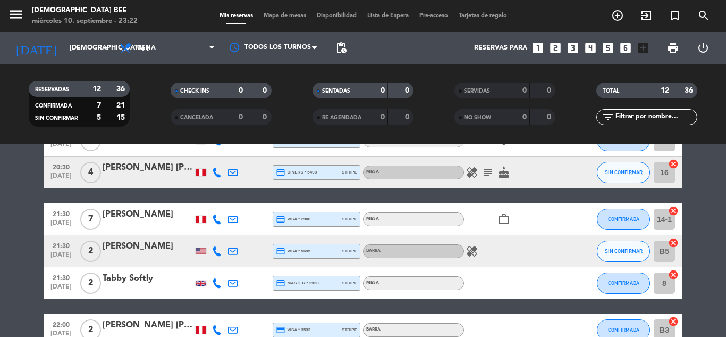
click at [149, 221] on div "[PERSON_NAME]" at bounding box center [148, 214] width 90 height 14
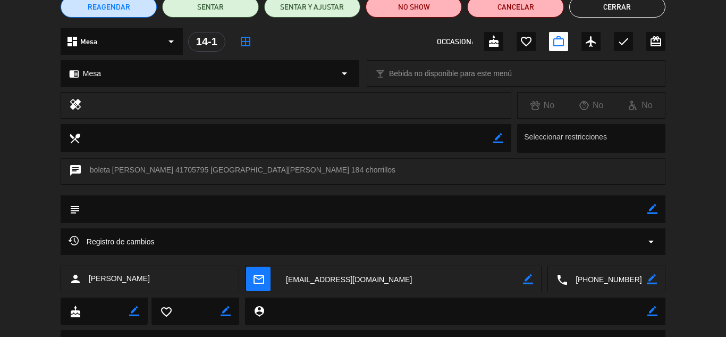
scroll to position [106, 0]
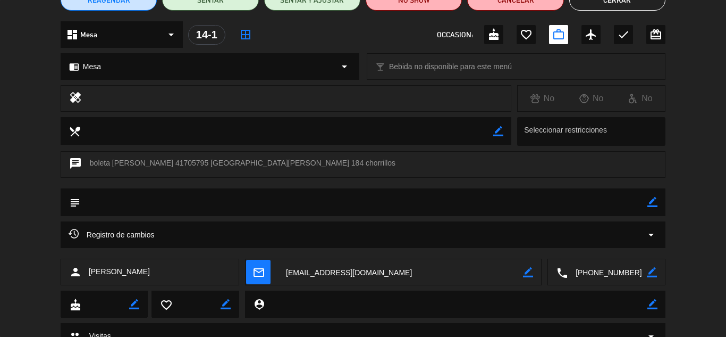
drag, startPoint x: 174, startPoint y: 264, endPoint x: 82, endPoint y: 271, distance: 92.3
click at [82, 271] on div "person [PERSON_NAME]" at bounding box center [150, 271] width 179 height 27
copy div "[PERSON_NAME]"
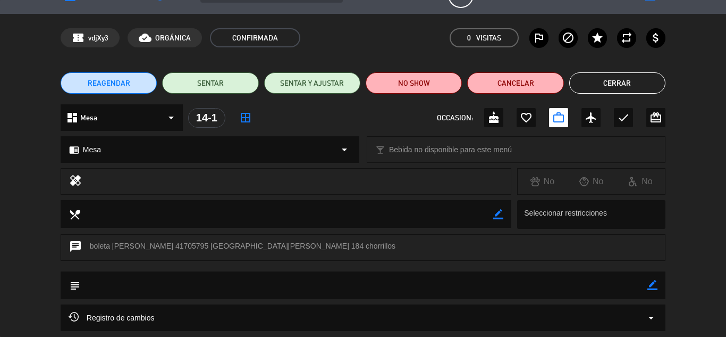
scroll to position [0, 0]
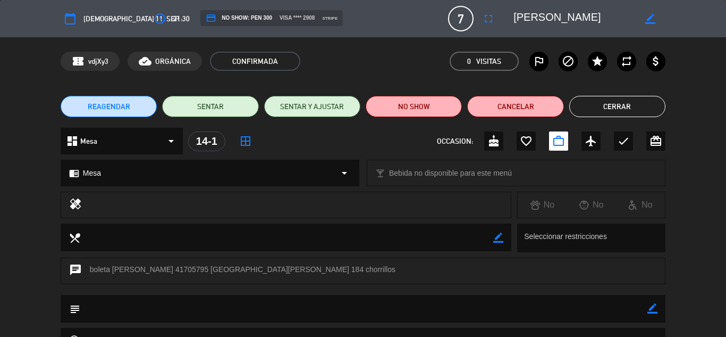
click at [651, 106] on button "Cerrar" at bounding box center [618, 106] width 96 height 21
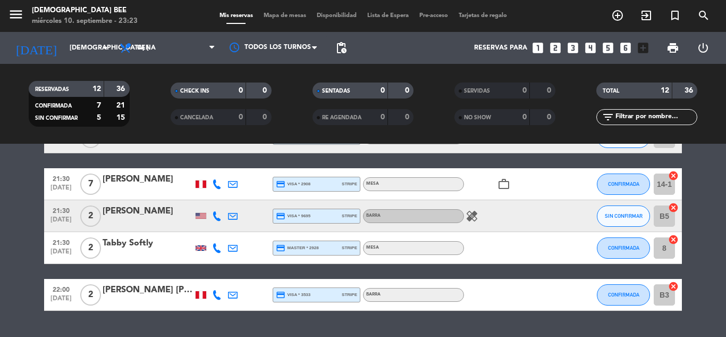
scroll to position [372, 0]
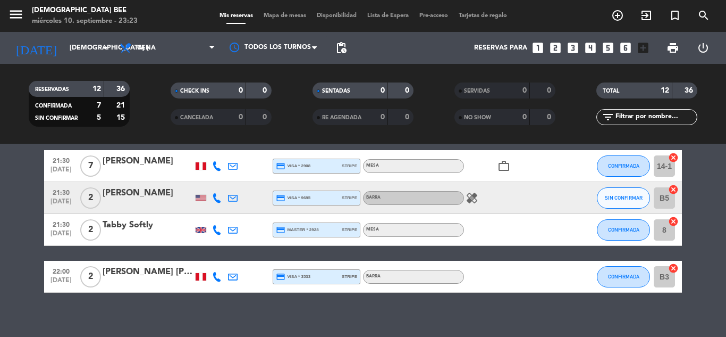
click at [176, 198] on div "[PERSON_NAME]" at bounding box center [148, 193] width 90 height 14
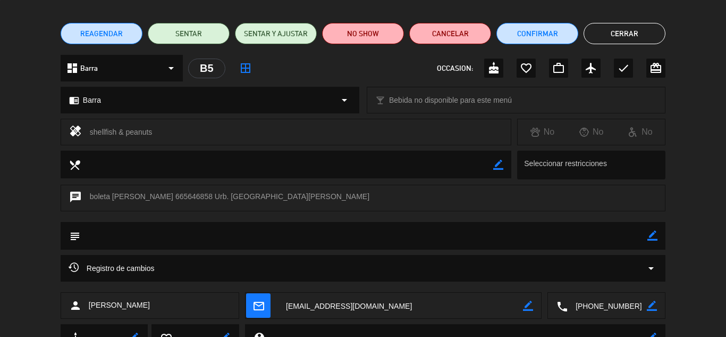
scroll to position [151, 0]
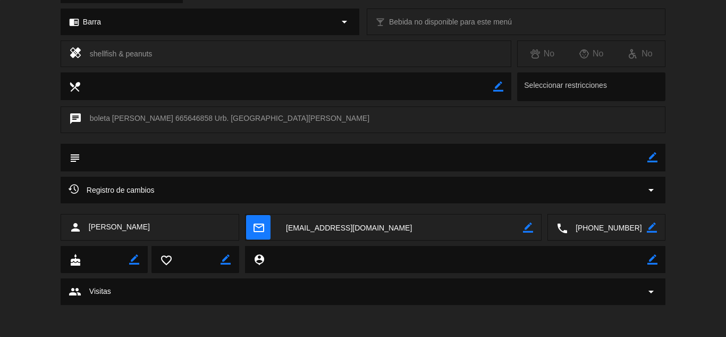
drag, startPoint x: 162, startPoint y: 228, endPoint x: 89, endPoint y: 219, distance: 73.9
click at [89, 219] on div "person [PERSON_NAME]" at bounding box center [150, 227] width 179 height 27
copy span "[PERSON_NAME]"
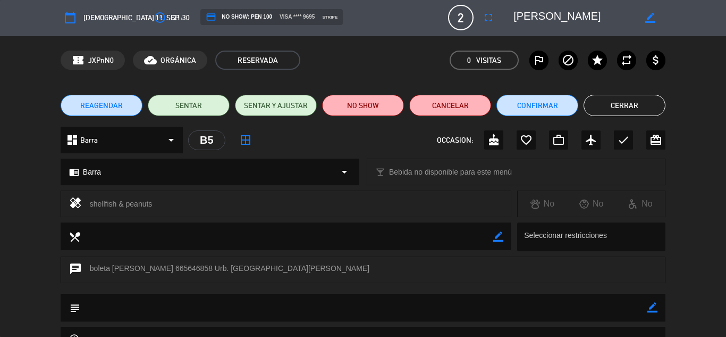
scroll to position [0, 0]
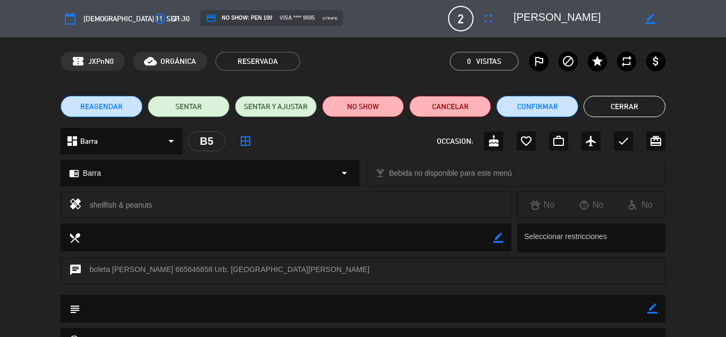
click at [638, 111] on button "Cerrar" at bounding box center [625, 106] width 82 height 21
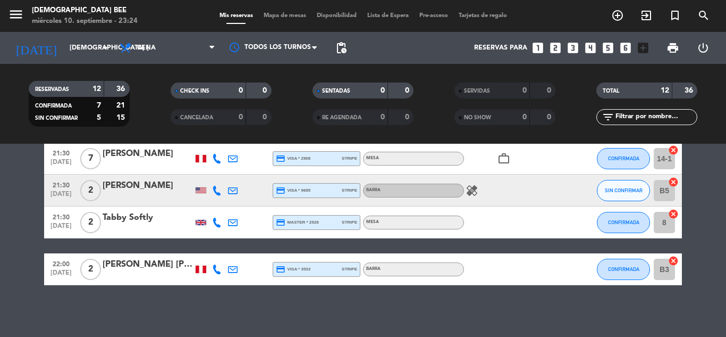
scroll to position [381, 0]
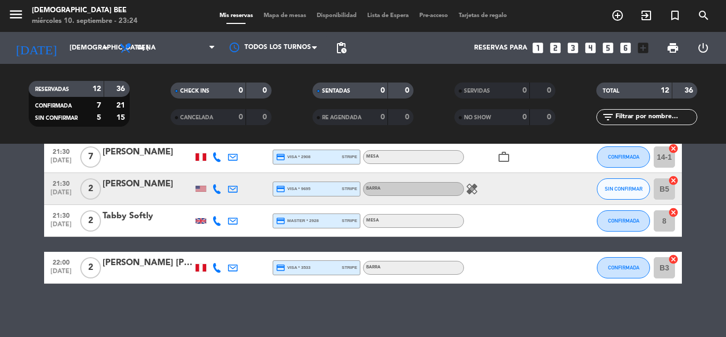
click at [176, 208] on div "21:30 [DATE] 2 Tabby Softly credit_card master * 2928 stripe Mesa CONFIRMADA 8 …" at bounding box center [363, 221] width 638 height 32
click at [178, 213] on div "Tabby Softly" at bounding box center [148, 216] width 90 height 14
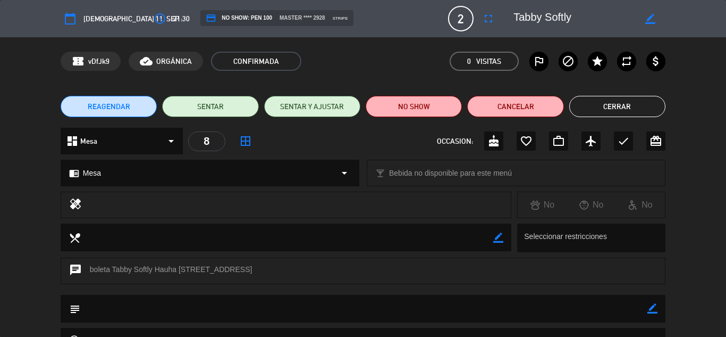
scroll to position [119, 0]
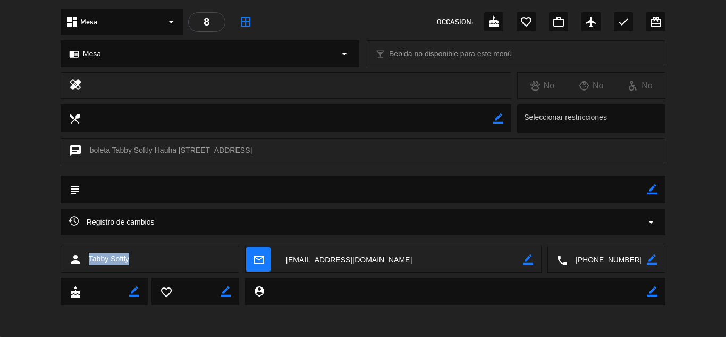
drag, startPoint x: 191, startPoint y: 266, endPoint x: 90, endPoint y: 262, distance: 101.1
click at [90, 262] on div "person Tabby Softly" at bounding box center [150, 259] width 179 height 27
copy span "Tabby Softly"
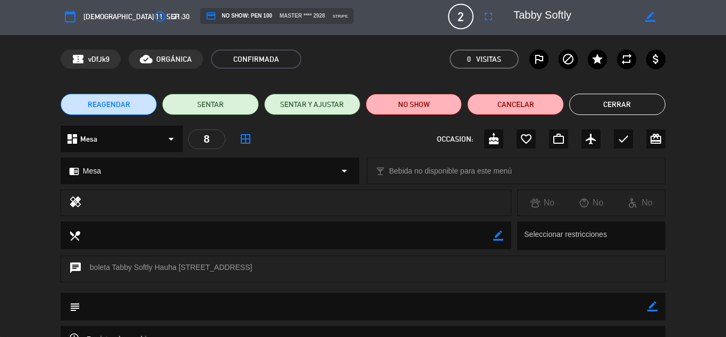
scroll to position [0, 0]
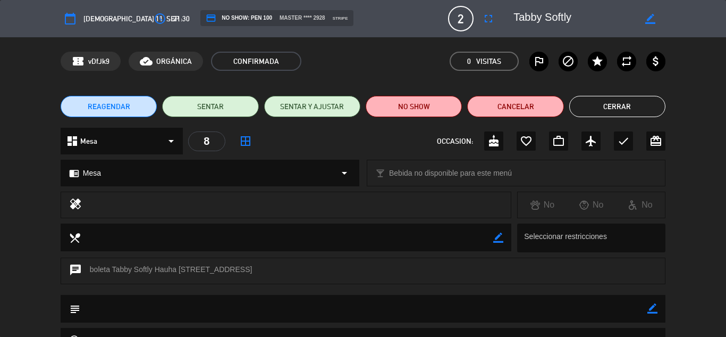
click at [636, 98] on button "Cerrar" at bounding box center [618, 106] width 96 height 21
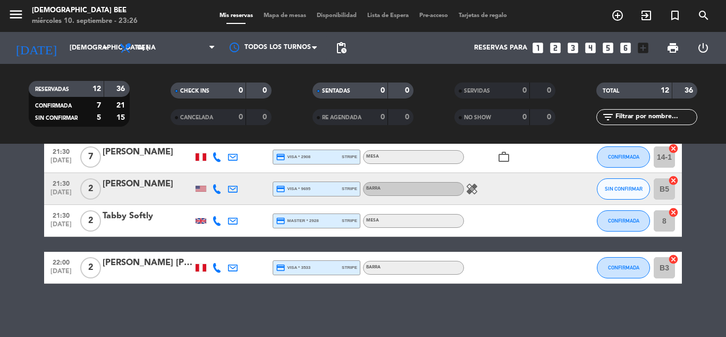
click at [166, 275] on div at bounding box center [148, 274] width 90 height 9
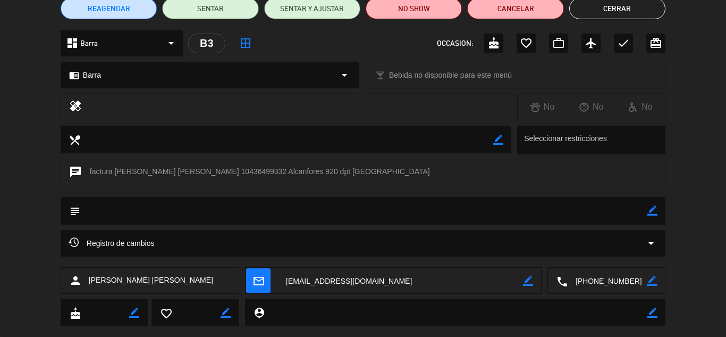
scroll to position [119, 0]
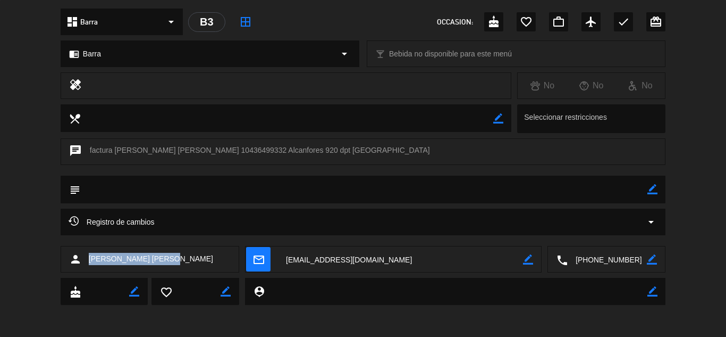
drag, startPoint x: 206, startPoint y: 260, endPoint x: 88, endPoint y: 253, distance: 117.7
click at [88, 253] on div "person [PERSON_NAME] [PERSON_NAME]" at bounding box center [150, 259] width 179 height 27
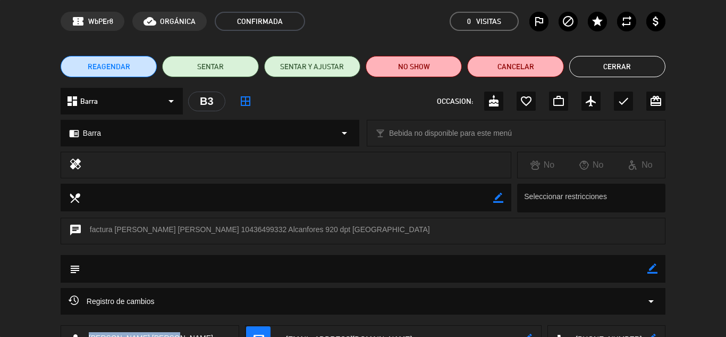
scroll to position [0, 0]
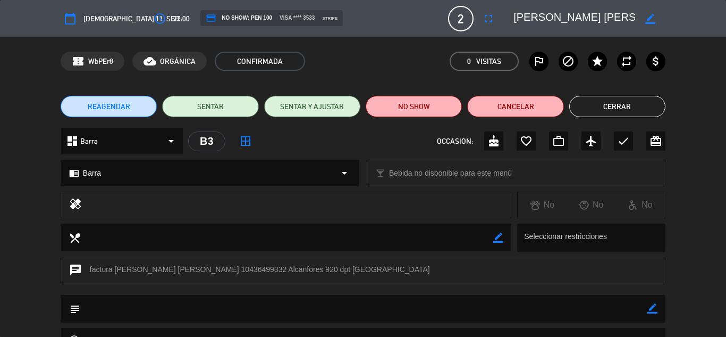
click at [600, 105] on button "Cerrar" at bounding box center [618, 106] width 96 height 21
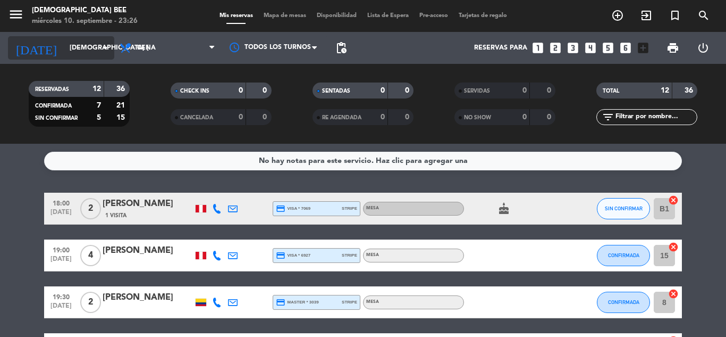
click at [99, 57] on div "[DATE] [DEMOGRAPHIC_DATA] [DATE] arrow_drop_down" at bounding box center [61, 47] width 106 height 23
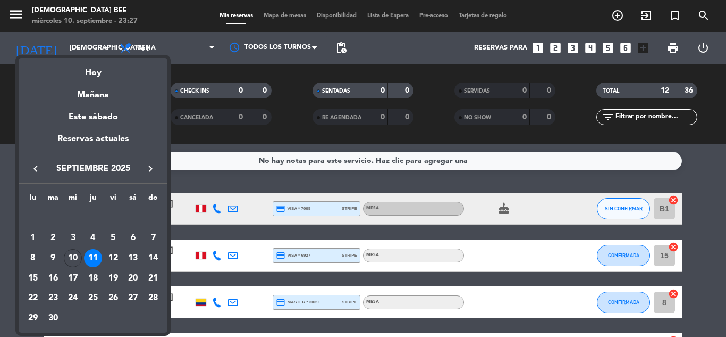
drag, startPoint x: 104, startPoint y: 255, endPoint x: 107, endPoint y: 260, distance: 5.8
click at [104, 255] on td "12" at bounding box center [113, 258] width 20 height 20
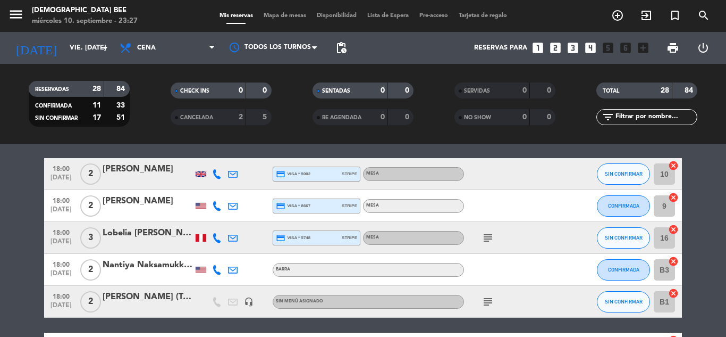
scroll to position [53, 0]
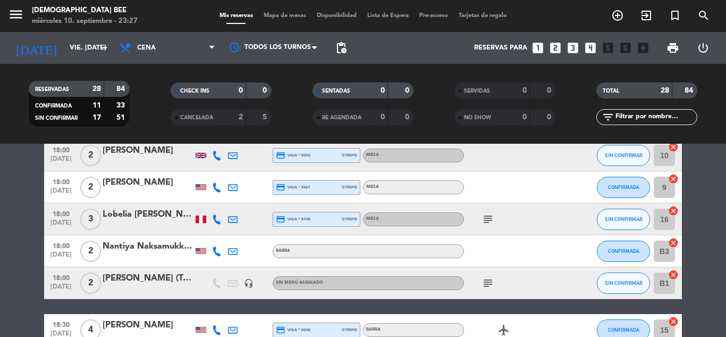
click at [489, 223] on icon "subject" at bounding box center [488, 219] width 13 height 13
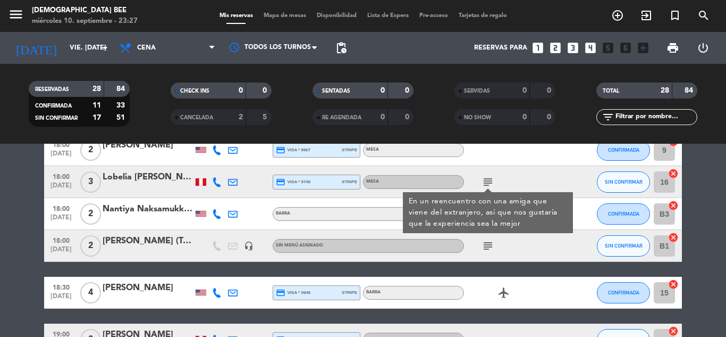
scroll to position [106, 0]
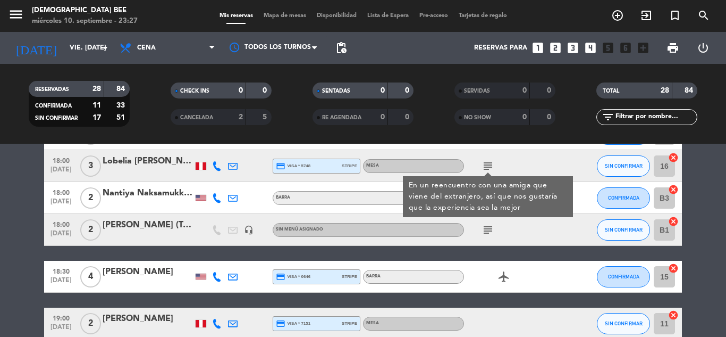
click at [488, 233] on icon "subject" at bounding box center [488, 229] width 13 height 13
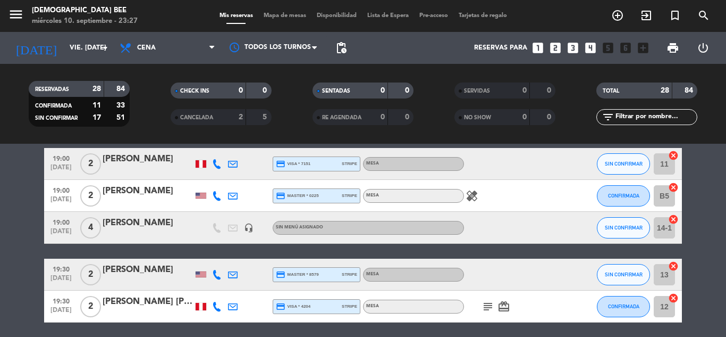
scroll to position [213, 0]
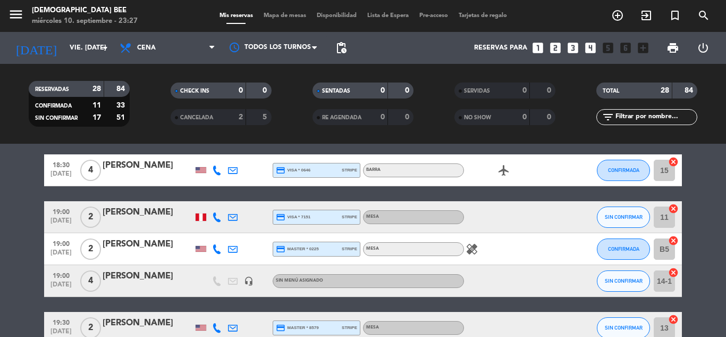
click at [471, 241] on div "healing" at bounding box center [512, 248] width 96 height 31
click at [472, 241] on div "healing" at bounding box center [512, 248] width 96 height 31
click at [474, 250] on icon "healing" at bounding box center [472, 248] width 13 height 13
click at [518, 249] on div "healing No como carne ni cerdo" at bounding box center [512, 248] width 96 height 31
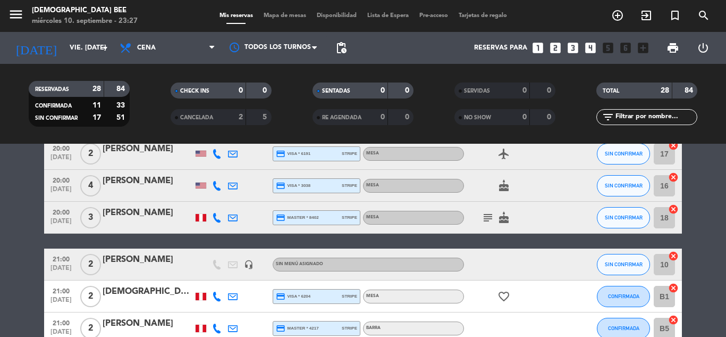
scroll to position [479, 0]
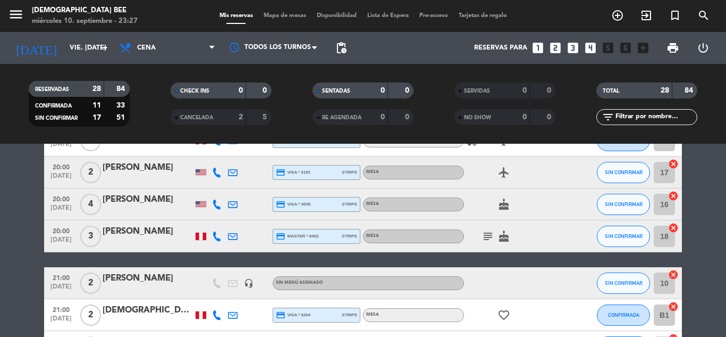
click at [488, 241] on icon "subject" at bounding box center [488, 236] width 13 height 13
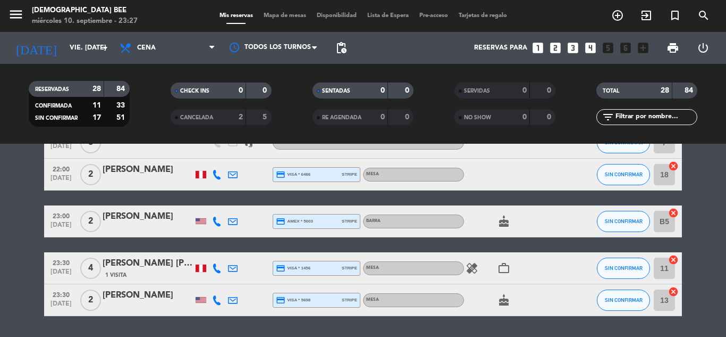
scroll to position [936, 0]
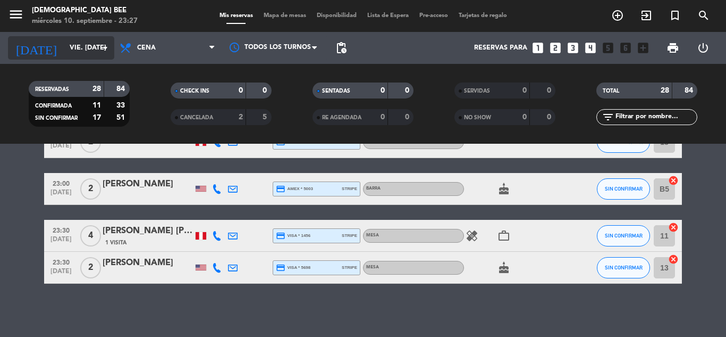
click at [71, 58] on div "[DATE] vie. [DATE] arrow_drop_down" at bounding box center [61, 47] width 106 height 23
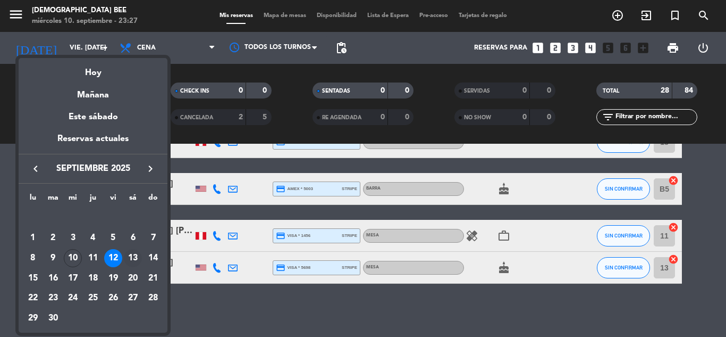
click at [141, 260] on div "13" at bounding box center [133, 258] width 18 height 18
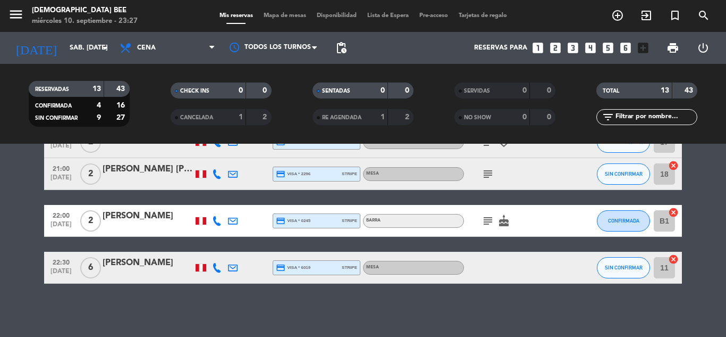
scroll to position [0, 0]
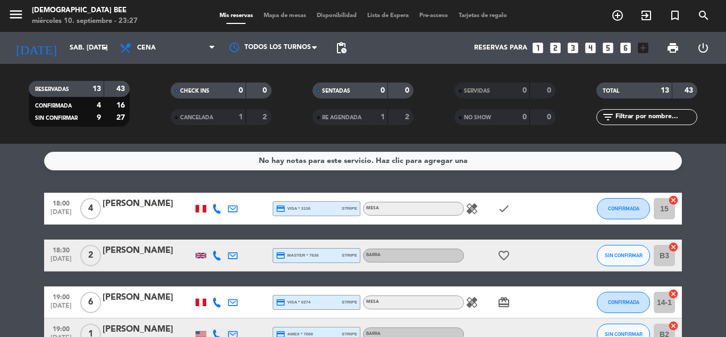
click at [481, 206] on div "healing check" at bounding box center [512, 208] width 96 height 31
click at [476, 206] on icon "healing" at bounding box center [472, 208] width 13 height 13
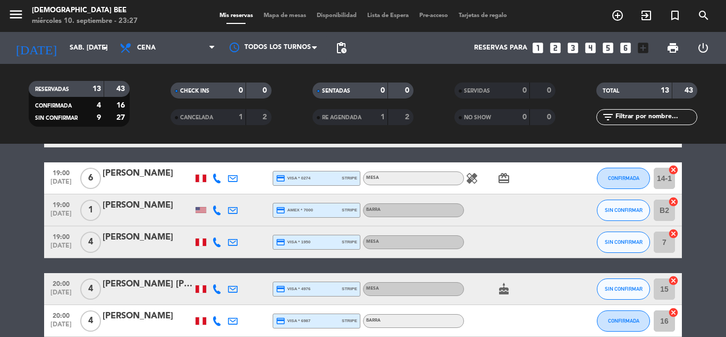
scroll to position [106, 0]
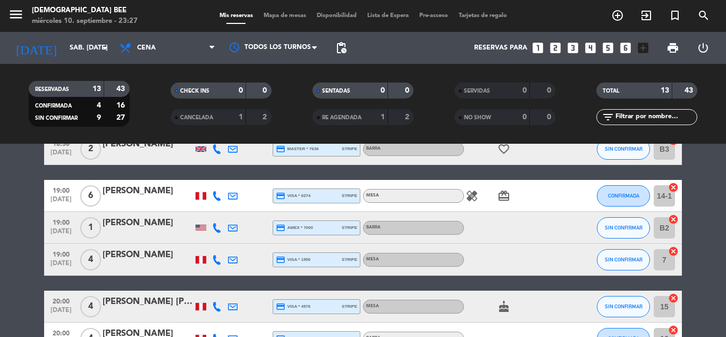
click at [474, 190] on icon "healing" at bounding box center [472, 195] width 13 height 13
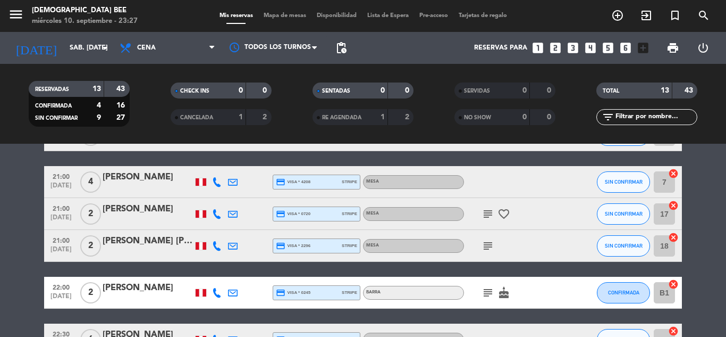
scroll to position [372, 0]
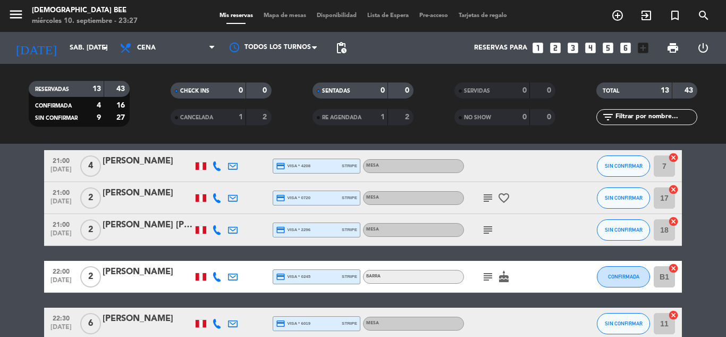
click at [483, 198] on icon "subject" at bounding box center [488, 197] width 13 height 13
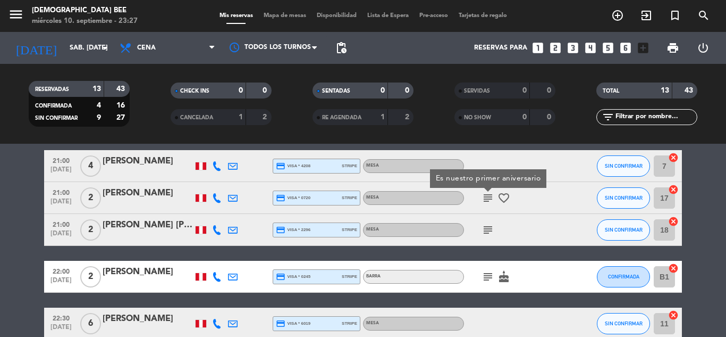
click at [489, 227] on icon "subject" at bounding box center [488, 229] width 13 height 13
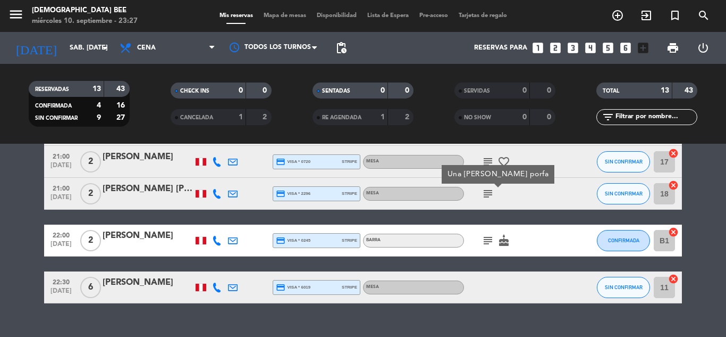
scroll to position [425, 0]
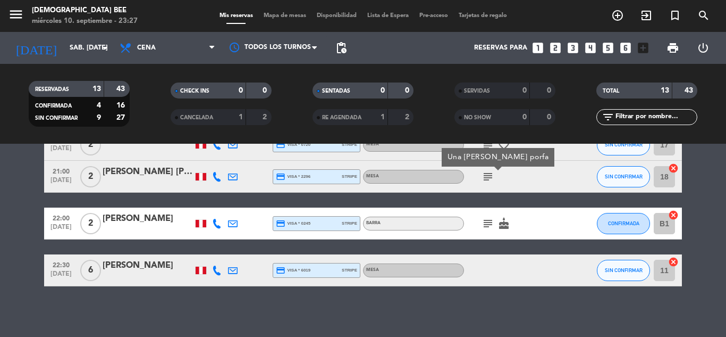
click at [484, 219] on icon "subject" at bounding box center [488, 223] width 13 height 13
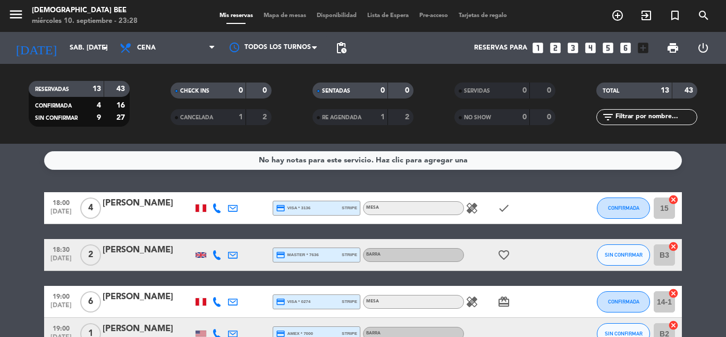
scroll to position [0, 0]
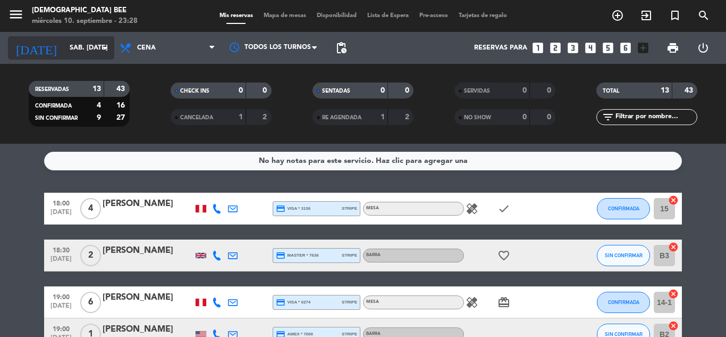
click at [94, 48] on input "sáb. [DATE]" at bounding box center [109, 48] width 90 height 18
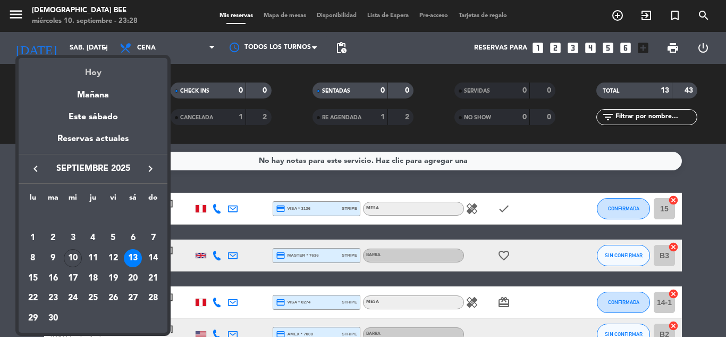
click at [100, 79] on div "Hoy" at bounding box center [93, 69] width 149 height 22
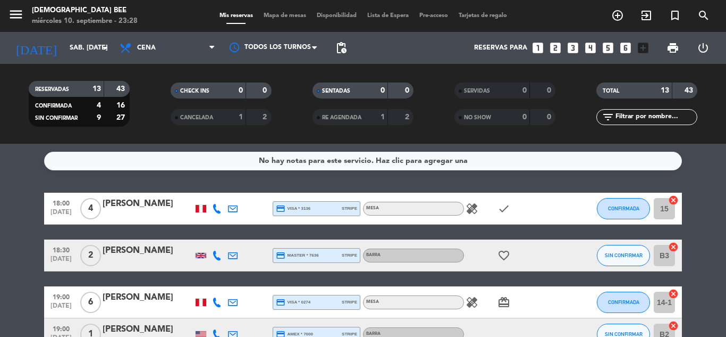
type input "mié. [DATE]"
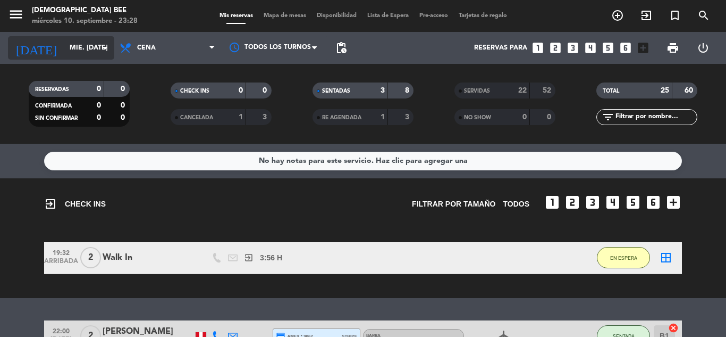
click at [89, 57] on input "mié. [DATE]" at bounding box center [109, 48] width 90 height 18
